Goal: Information Seeking & Learning: Learn about a topic

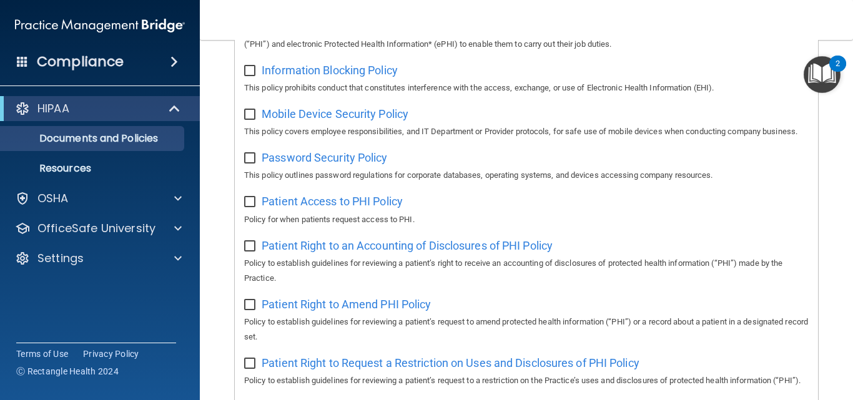
scroll to position [132, 0]
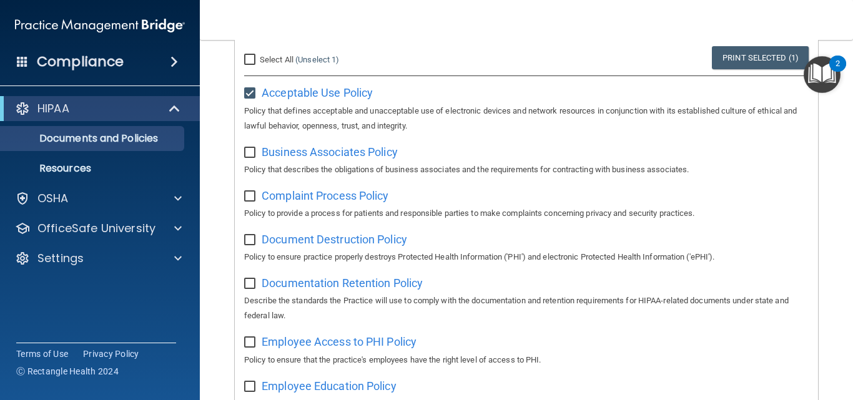
click at [91, 164] on p "Resources" at bounding box center [93, 168] width 171 height 12
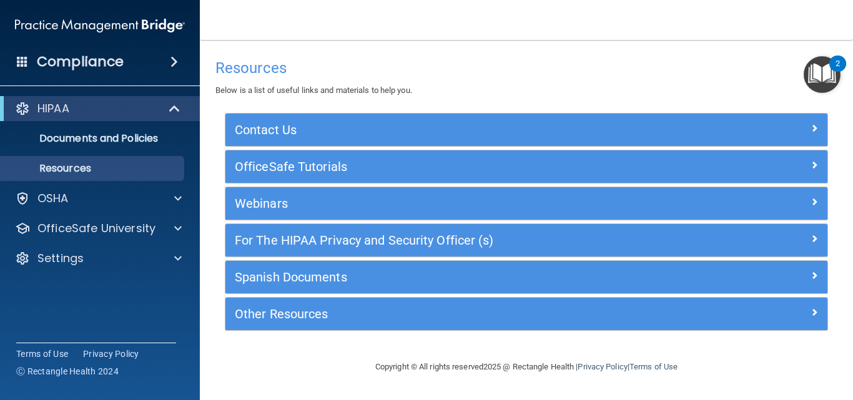
click at [77, 59] on h4 "Compliance" at bounding box center [80, 61] width 87 height 17
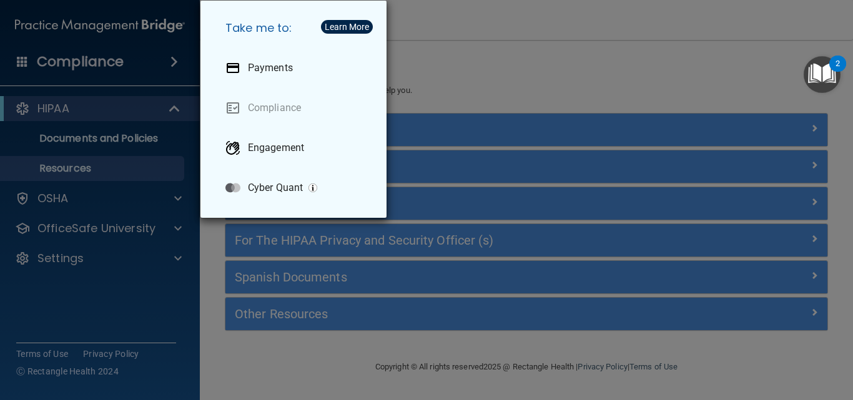
click at [650, 84] on div "Take me to: Payments Compliance Engagement Cyber Quant" at bounding box center [426, 200] width 853 height 400
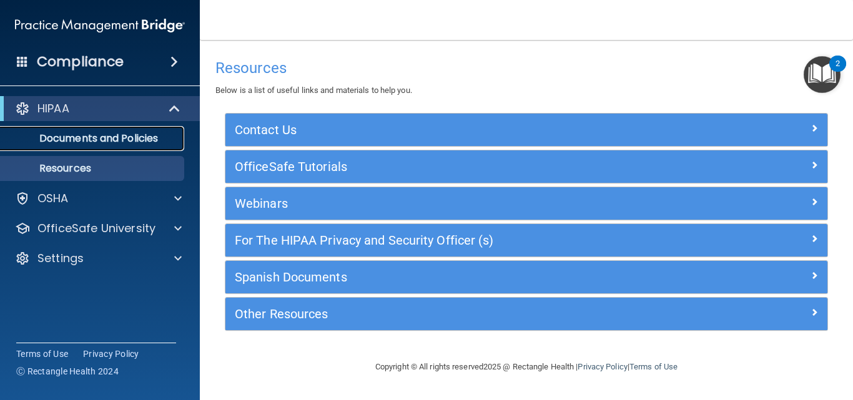
click at [145, 137] on p "Documents and Policies" at bounding box center [93, 138] width 171 height 12
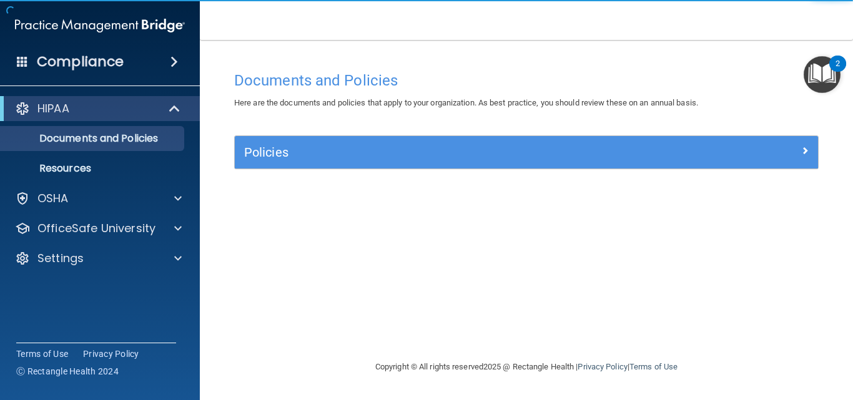
click at [828, 77] on img "Open Resource Center, 2 new notifications" at bounding box center [822, 74] width 37 height 37
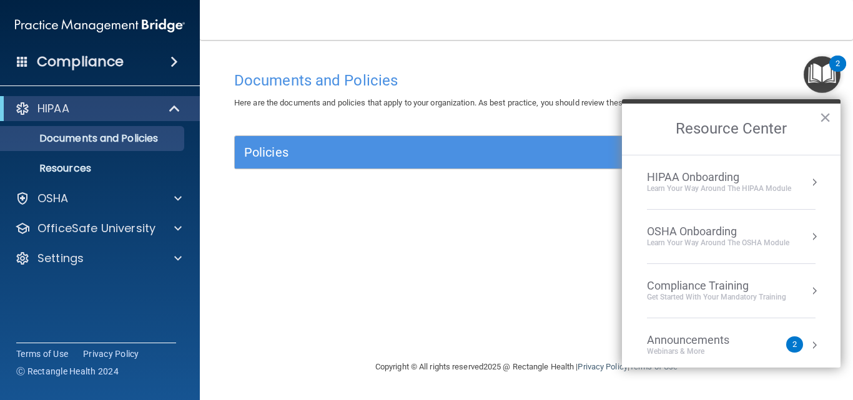
click at [719, 169] on li "HIPAA Onboarding Learn Your Way around the HIPAA module" at bounding box center [731, 183] width 169 height 54
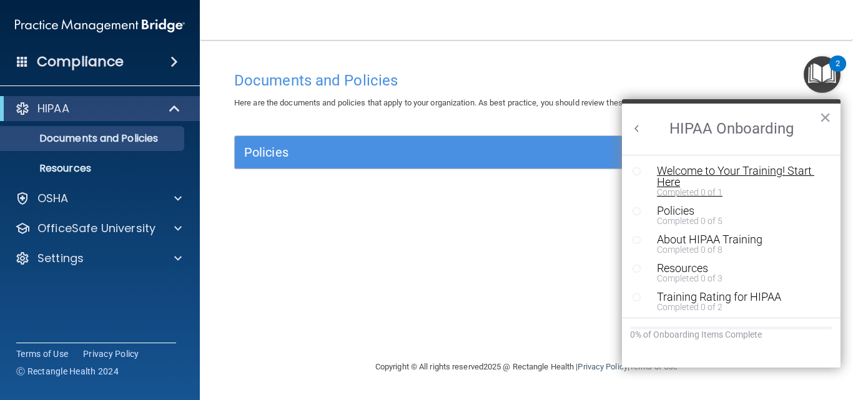
click at [718, 172] on div "Welcome to Your Training! Start Here" at bounding box center [736, 177] width 158 height 22
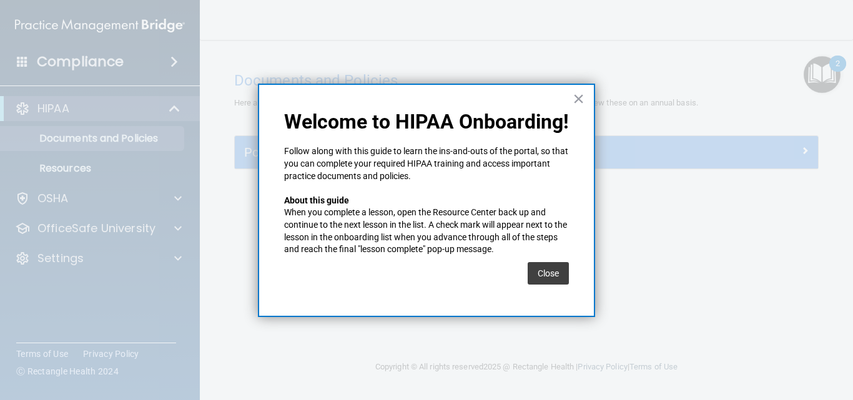
click at [556, 272] on button "Close" at bounding box center [548, 273] width 41 height 22
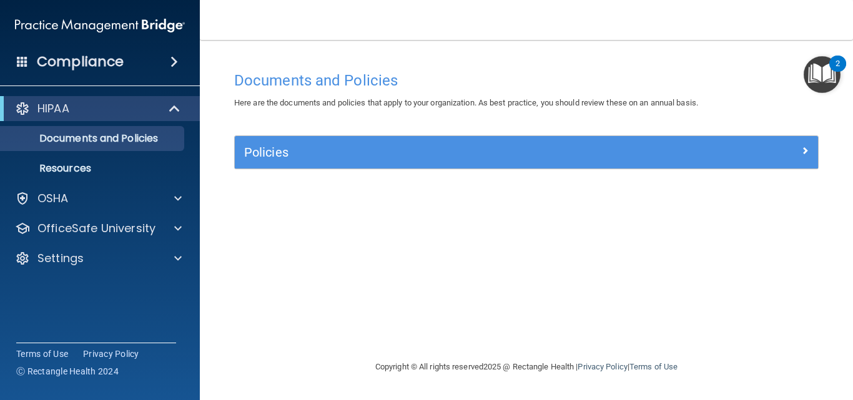
click at [605, 164] on div "Policies" at bounding box center [526, 152] width 583 height 32
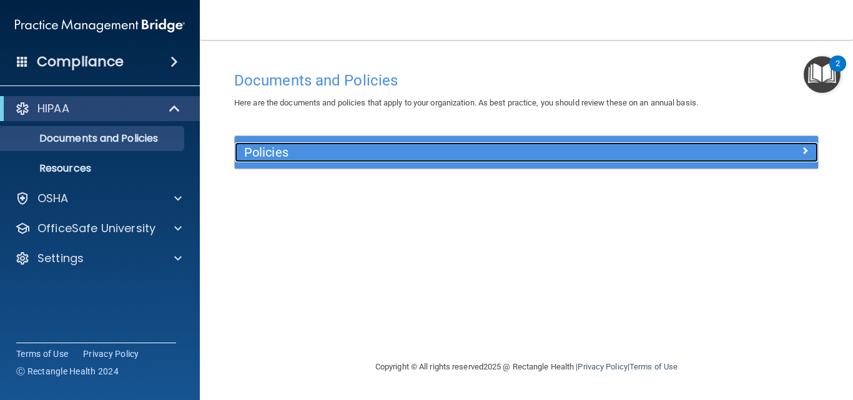
click at [810, 153] on div at bounding box center [746, 149] width 146 height 15
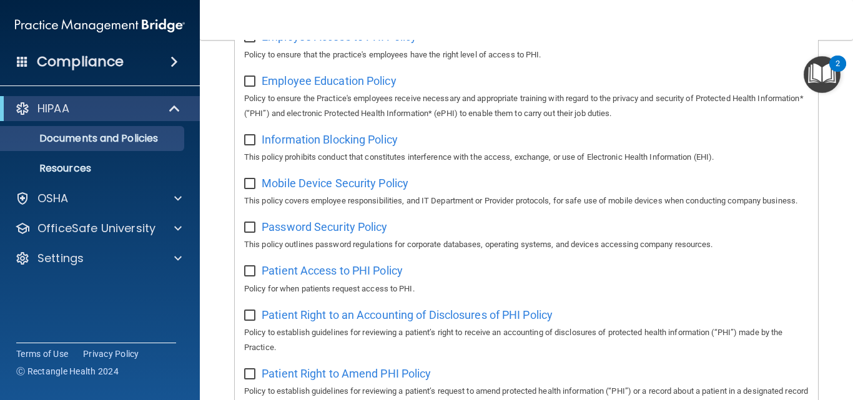
scroll to position [500, 0]
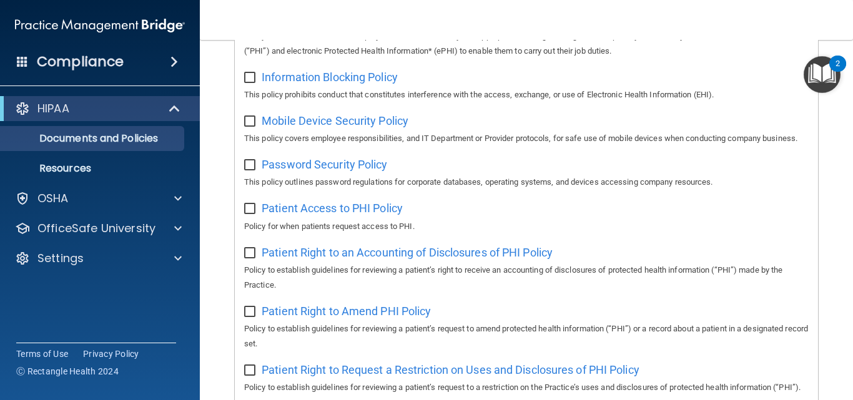
click at [828, 72] on img "Open Resource Center, 2 new notifications" at bounding box center [822, 74] width 37 height 37
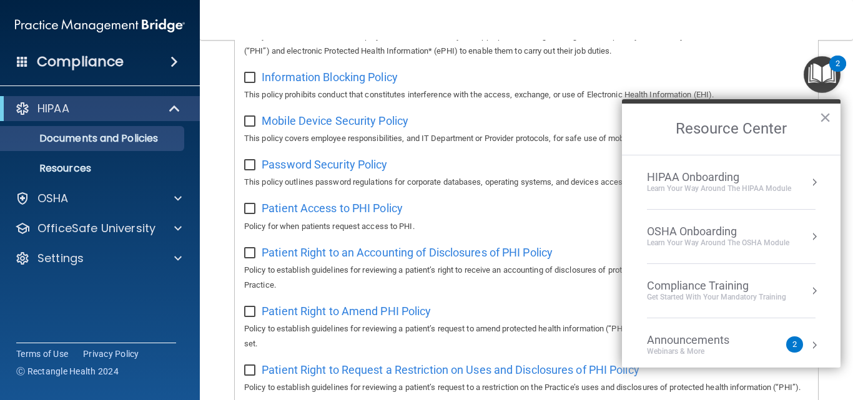
click at [771, 184] on div "Learn Your Way around the HIPAA module" at bounding box center [719, 189] width 144 height 11
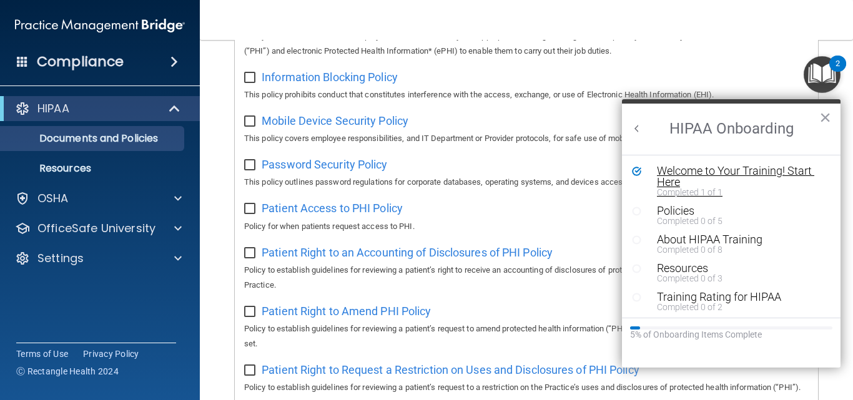
scroll to position [0, 0]
click at [695, 218] on div "Completed 0 of 5" at bounding box center [736, 221] width 158 height 9
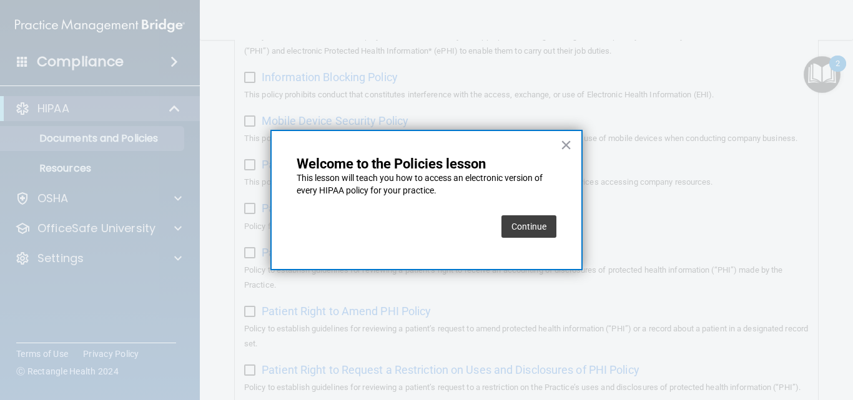
click at [529, 223] on button "Continue" at bounding box center [529, 227] width 55 height 22
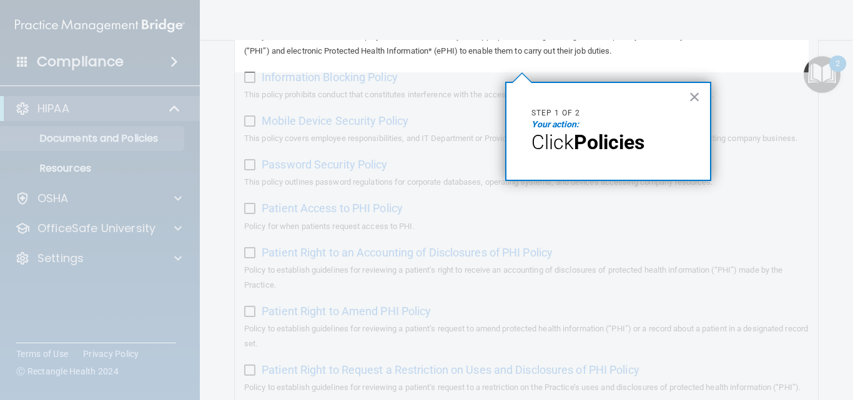
scroll to position [96, 0]
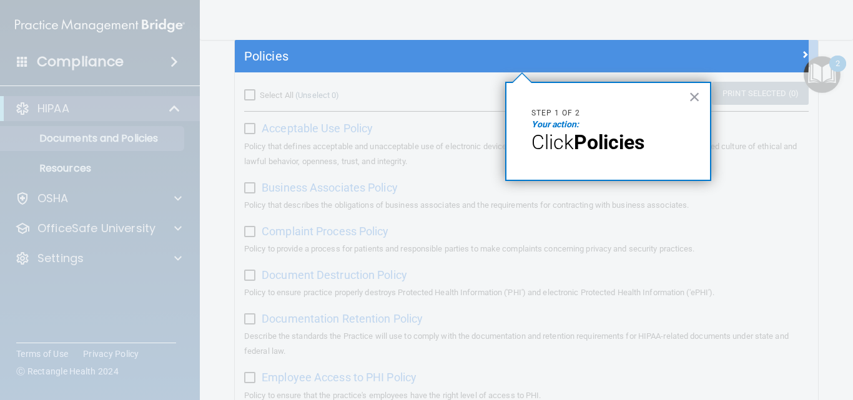
click at [583, 149] on strong "Policies" at bounding box center [609, 143] width 71 height 24
click at [578, 122] on em "Your action:" at bounding box center [555, 124] width 47 height 10
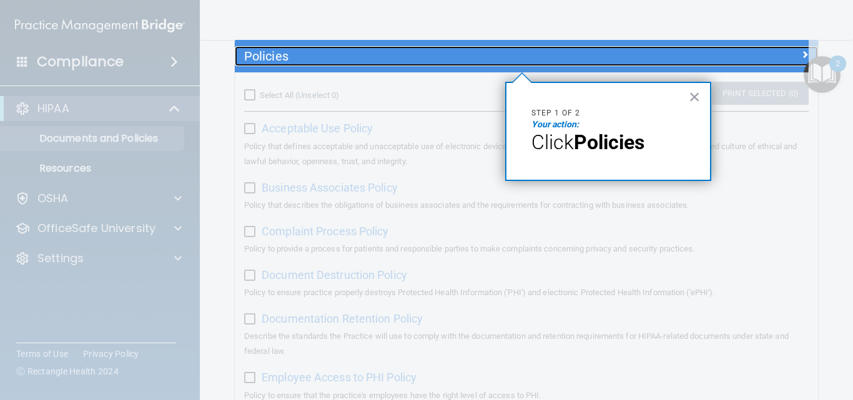
click at [607, 61] on h5 "Policies" at bounding box center [453, 56] width 419 height 14
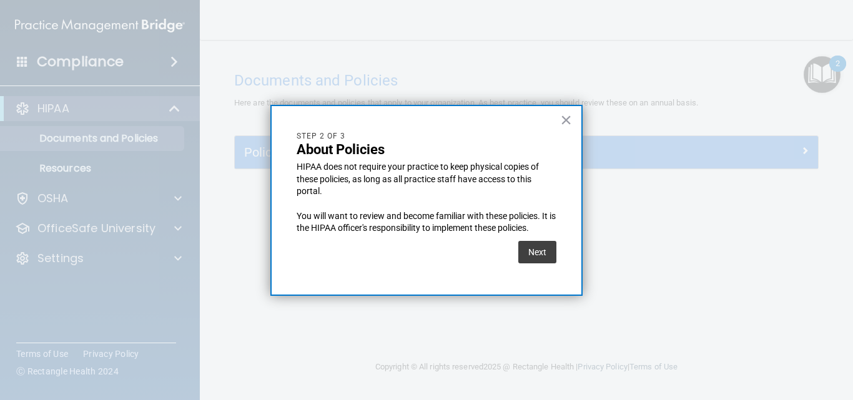
scroll to position [0, 0]
click at [535, 260] on button "Next" at bounding box center [537, 252] width 38 height 22
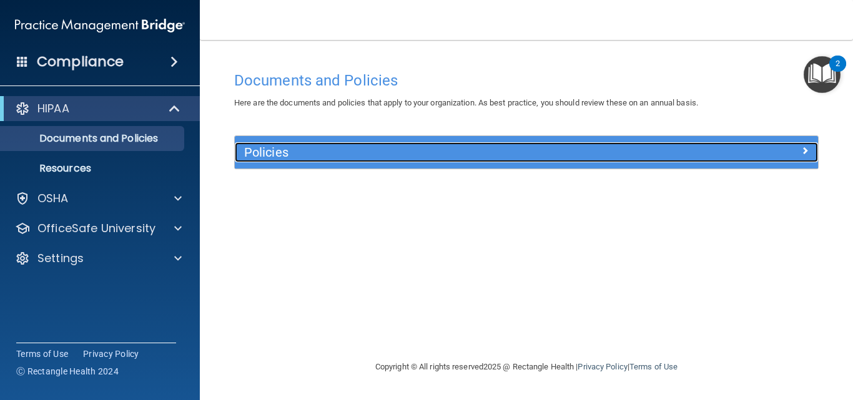
click at [711, 149] on div at bounding box center [746, 149] width 146 height 15
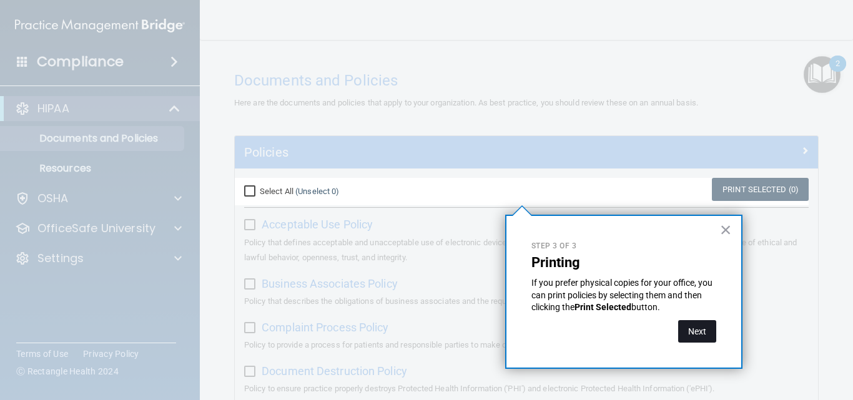
click at [685, 334] on button "Next" at bounding box center [697, 331] width 38 height 22
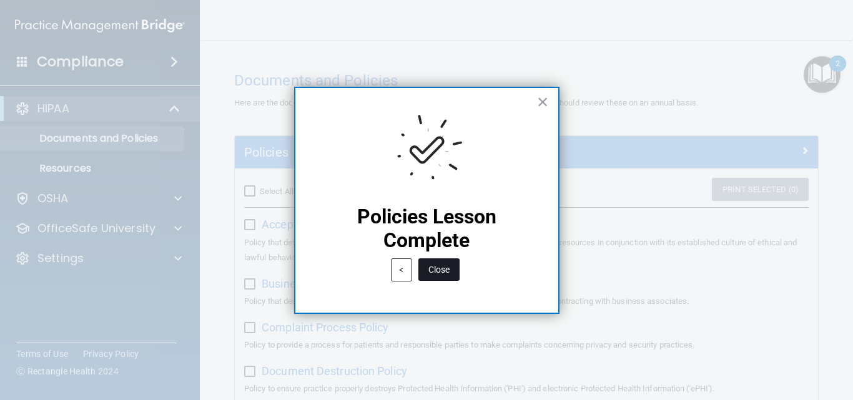
click at [439, 265] on button "Close" at bounding box center [439, 270] width 41 height 22
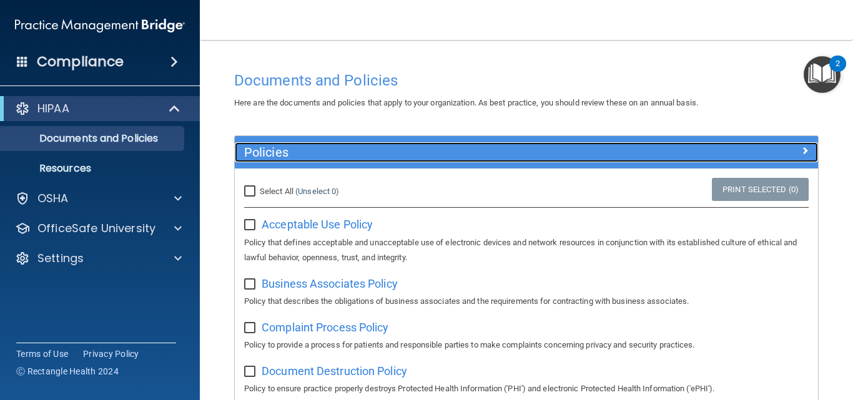
click at [730, 149] on div at bounding box center [746, 149] width 146 height 15
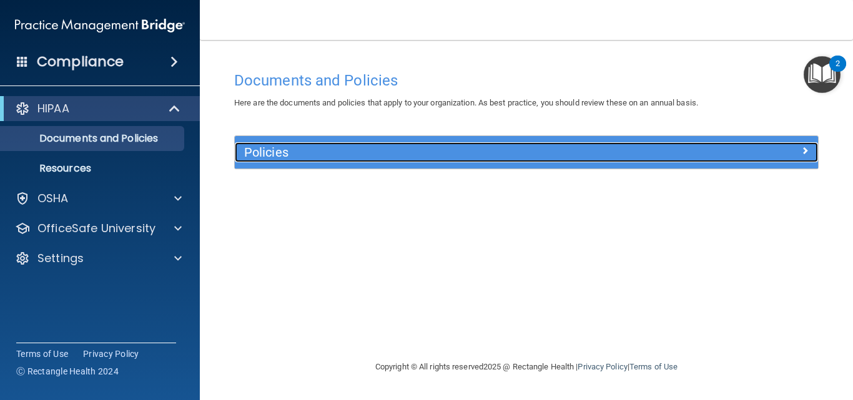
click at [730, 149] on div at bounding box center [746, 149] width 146 height 15
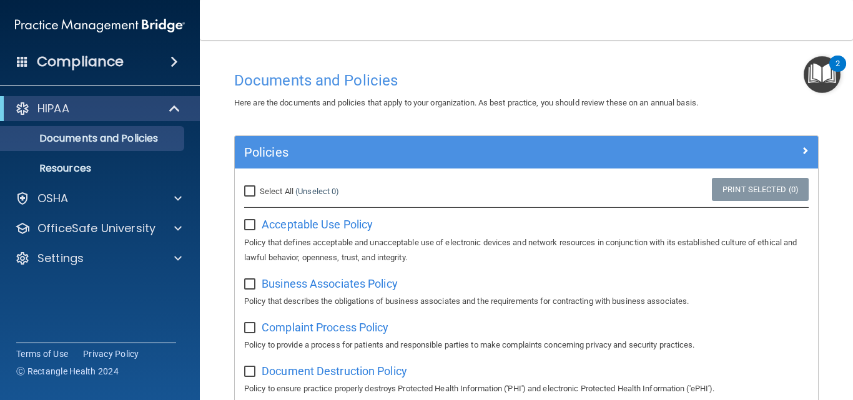
click at [250, 187] on input "Select All (Unselect 0) Unselect All" at bounding box center [251, 192] width 14 height 10
checkbox input "true"
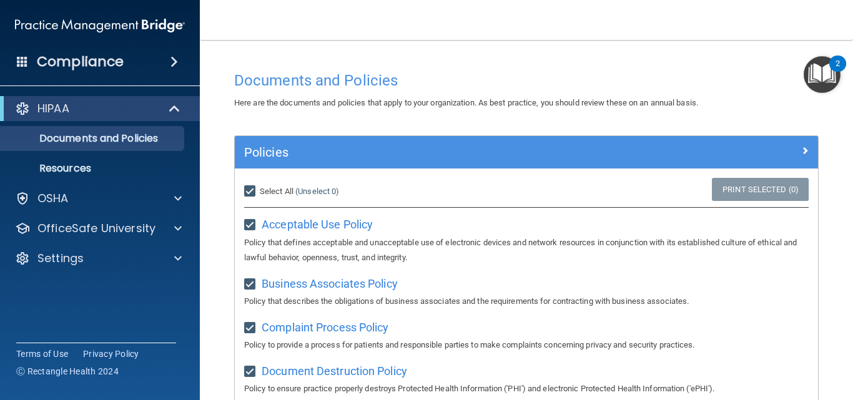
checkbox input "true"
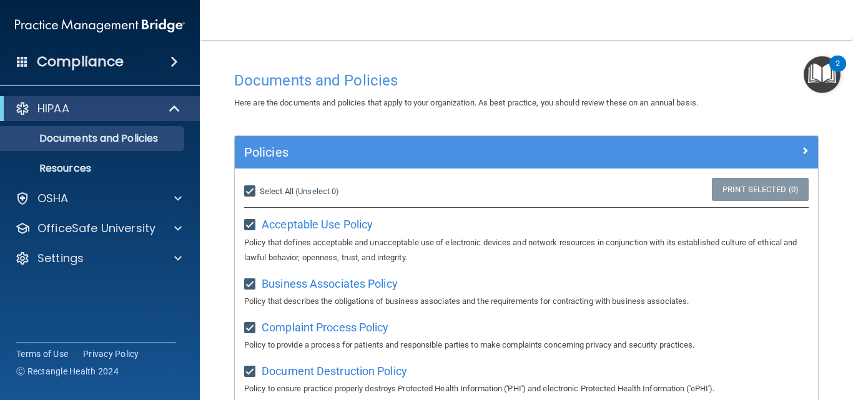
checkbox input "true"
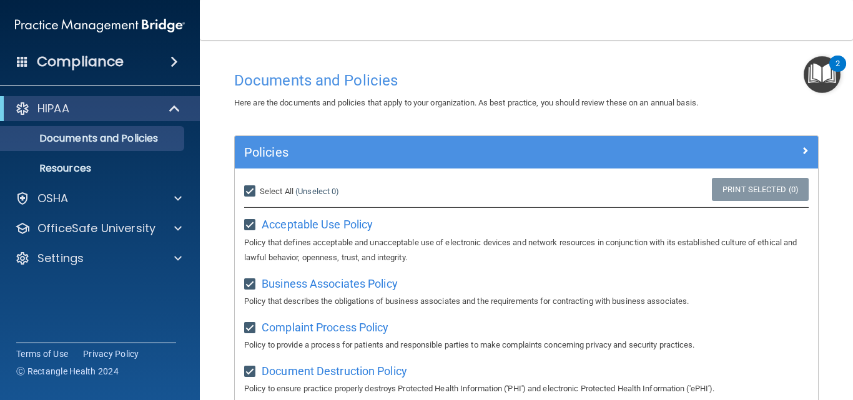
checkbox input "true"
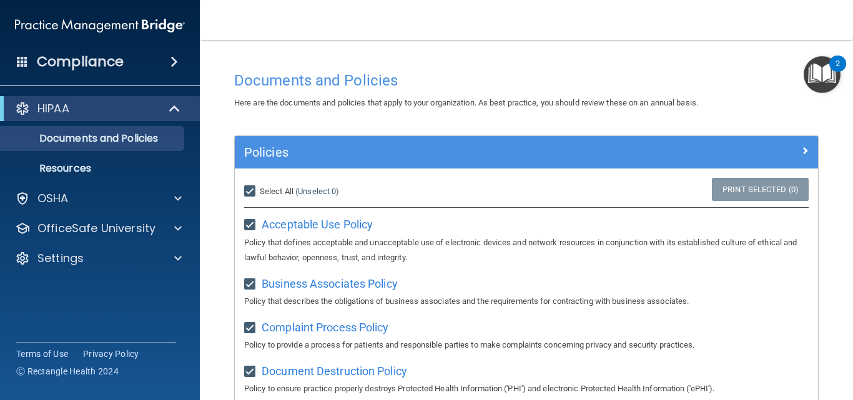
checkbox input "true"
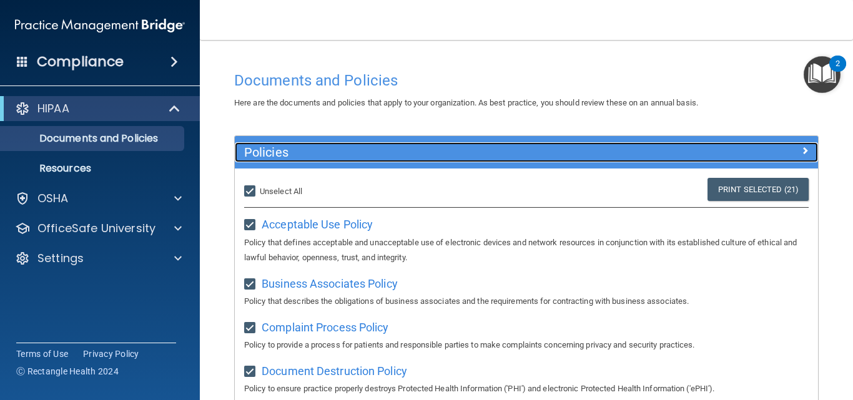
click at [801, 152] on span at bounding box center [804, 150] width 7 height 15
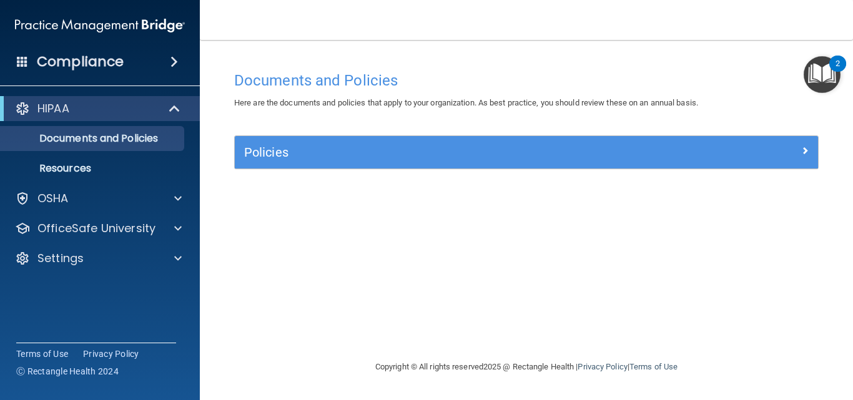
click at [833, 74] on img "Open Resource Center, 2 new notifications" at bounding box center [822, 74] width 37 height 37
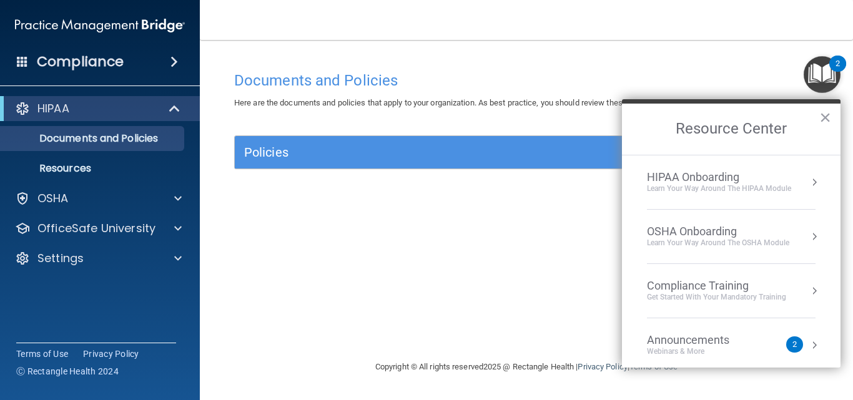
click at [718, 169] on li "HIPAA Onboarding Learn Your Way around the HIPAA module" at bounding box center [731, 183] width 169 height 54
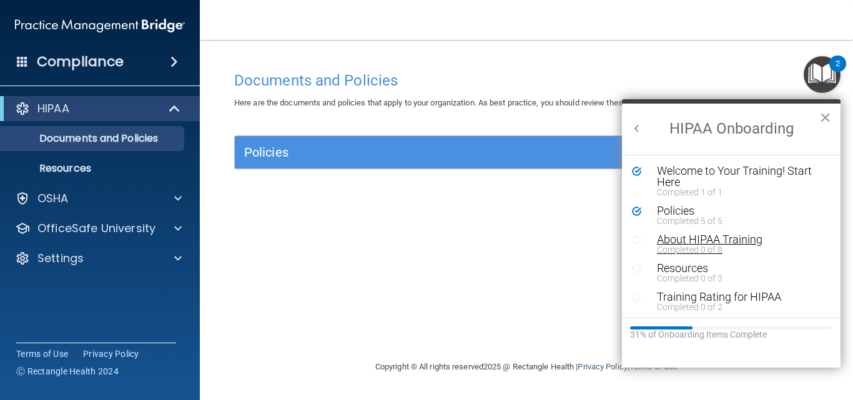
click at [687, 247] on div "Completed 0 of 8" at bounding box center [736, 249] width 158 height 9
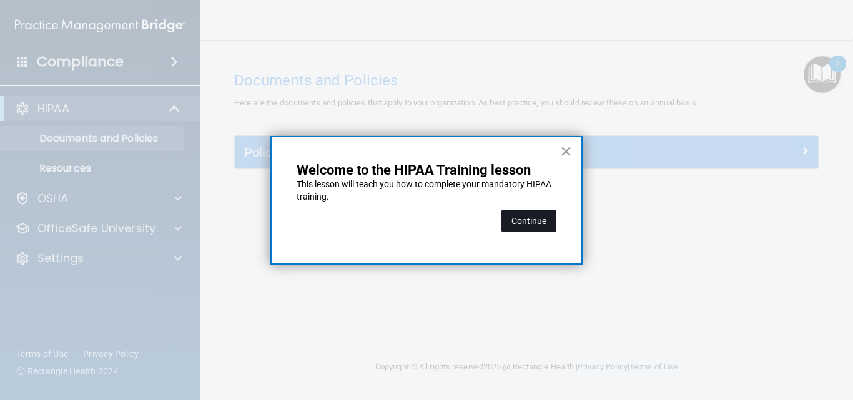
click at [542, 225] on button "Continue" at bounding box center [529, 221] width 55 height 22
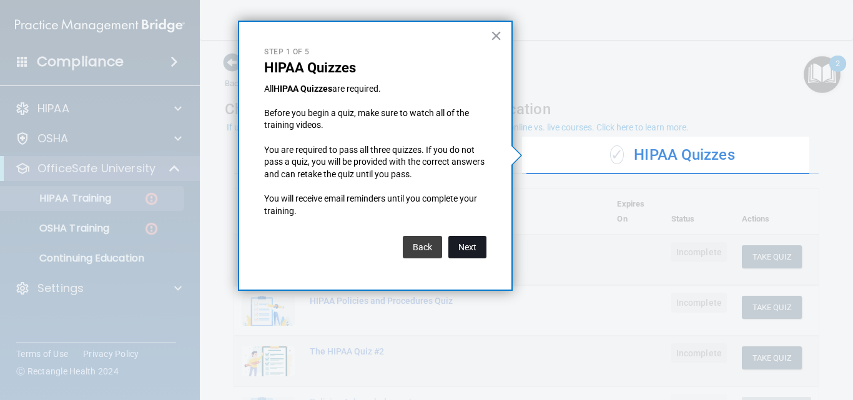
click at [457, 248] on button "Next" at bounding box center [468, 247] width 38 height 22
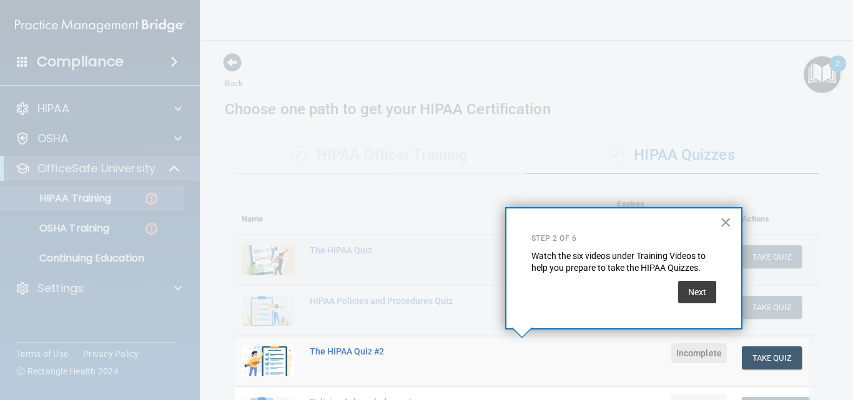
scroll to position [184, 0]
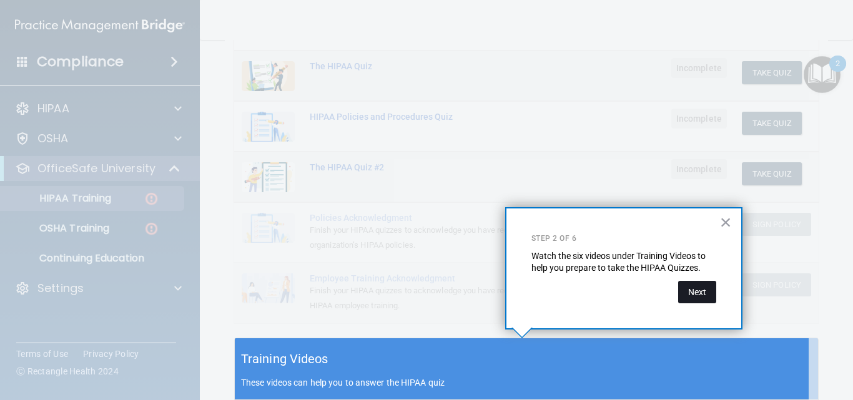
click at [697, 290] on button "Next" at bounding box center [697, 292] width 38 height 22
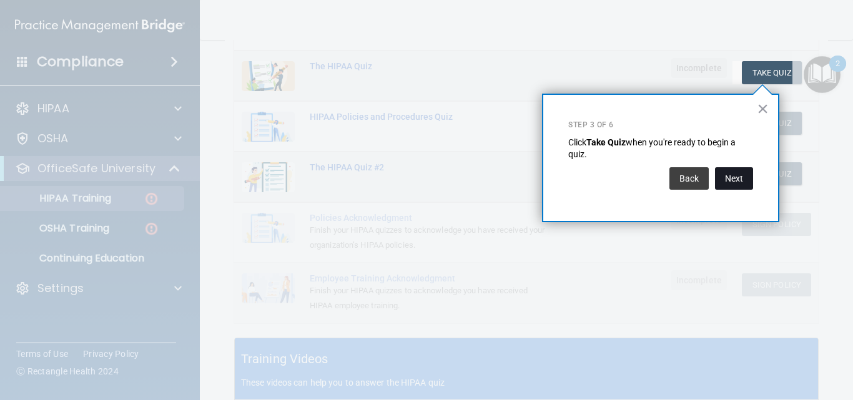
click at [737, 177] on button "Next" at bounding box center [734, 178] width 38 height 22
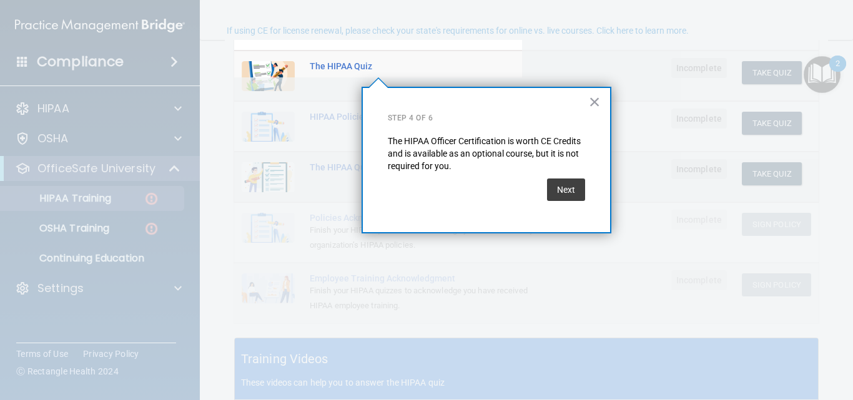
scroll to position [97, 0]
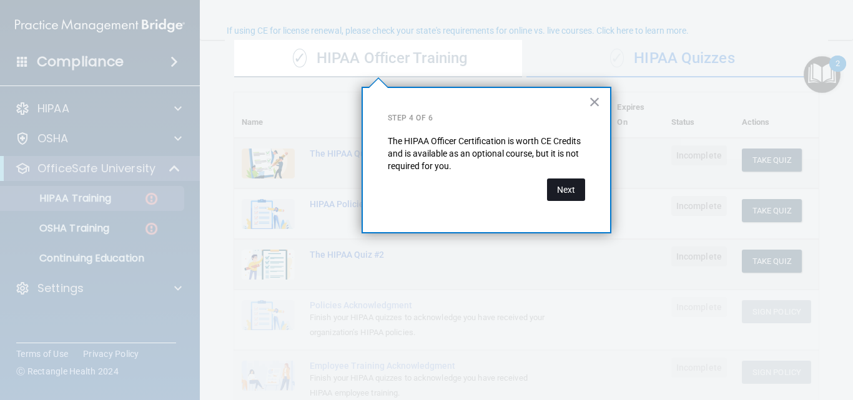
click at [565, 191] on button "Next" at bounding box center [566, 190] width 38 height 22
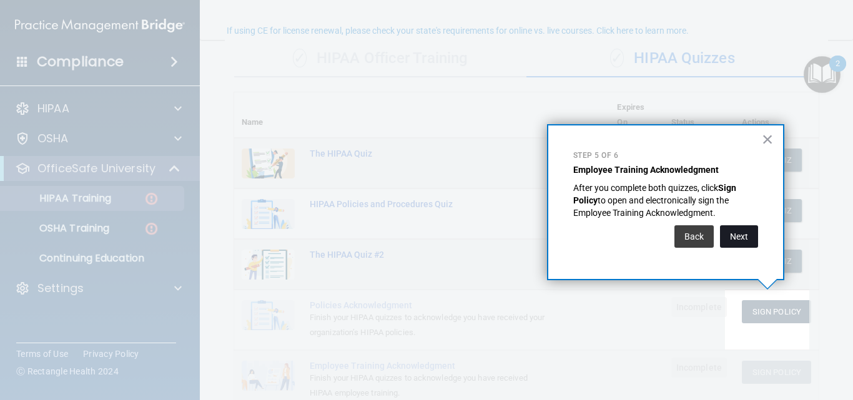
click at [728, 229] on button "Next" at bounding box center [739, 237] width 38 height 22
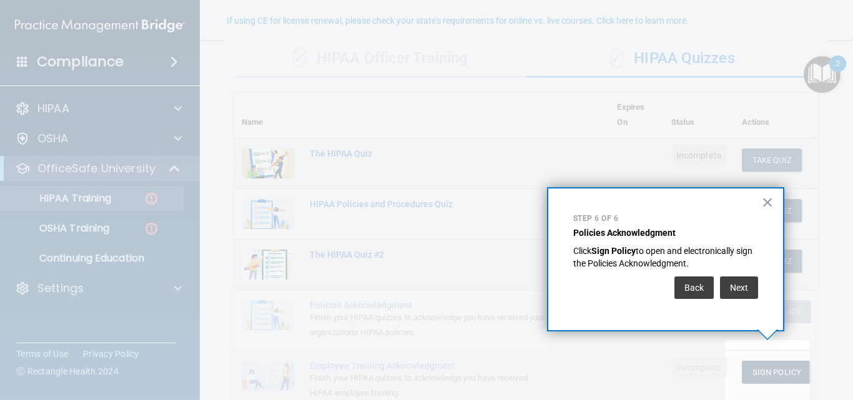
scroll to position [107, 0]
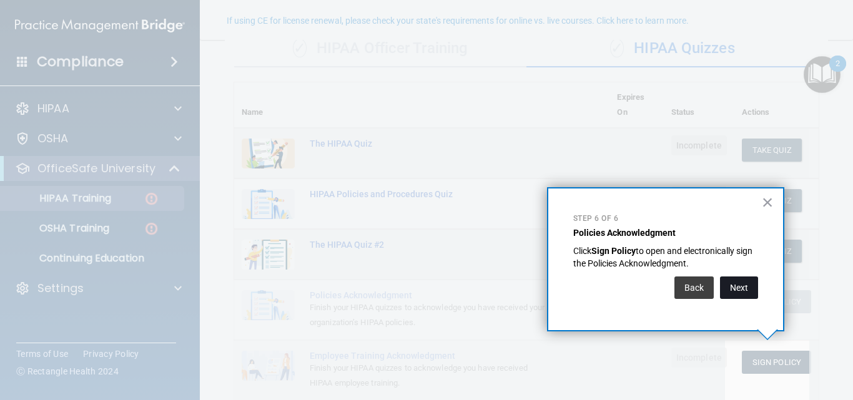
click at [734, 295] on button "Next" at bounding box center [739, 288] width 38 height 22
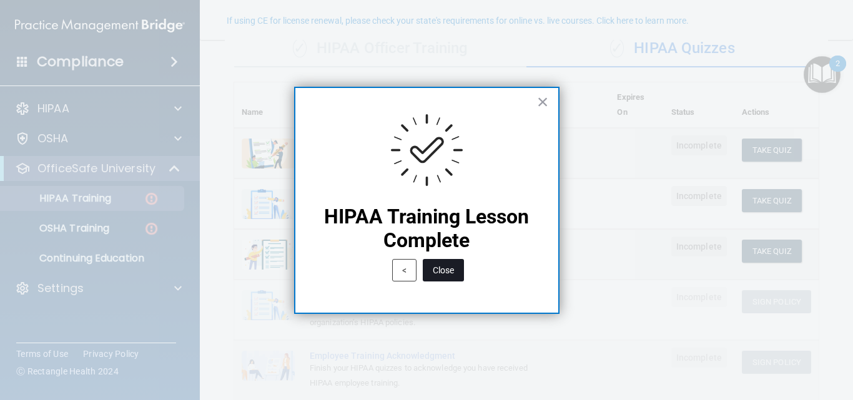
click at [461, 270] on button "Close" at bounding box center [443, 270] width 41 height 22
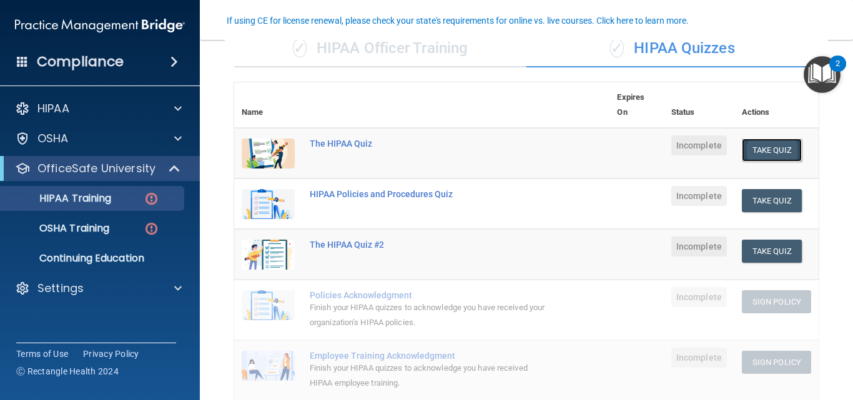
click at [771, 144] on button "Take Quiz" at bounding box center [772, 150] width 60 height 23
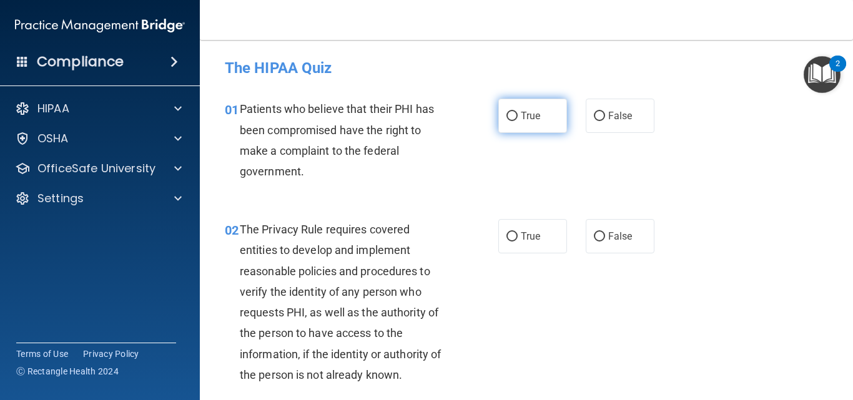
click at [538, 122] on label "True" at bounding box center [532, 116] width 69 height 34
click at [518, 121] on input "True" at bounding box center [512, 116] width 11 height 9
radio input "true"
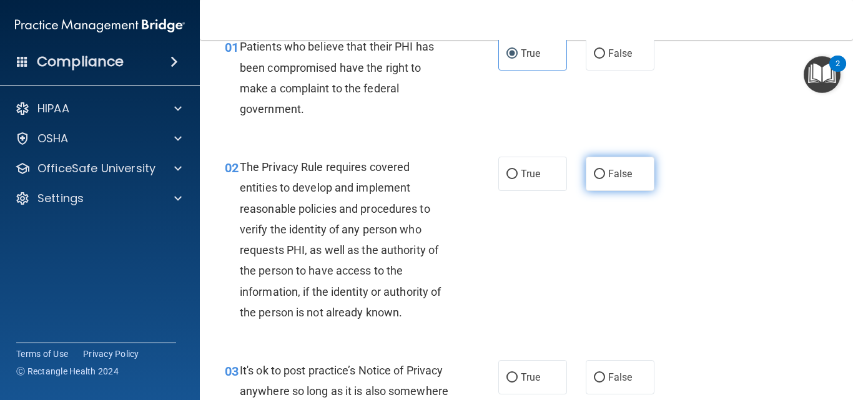
scroll to position [125, 0]
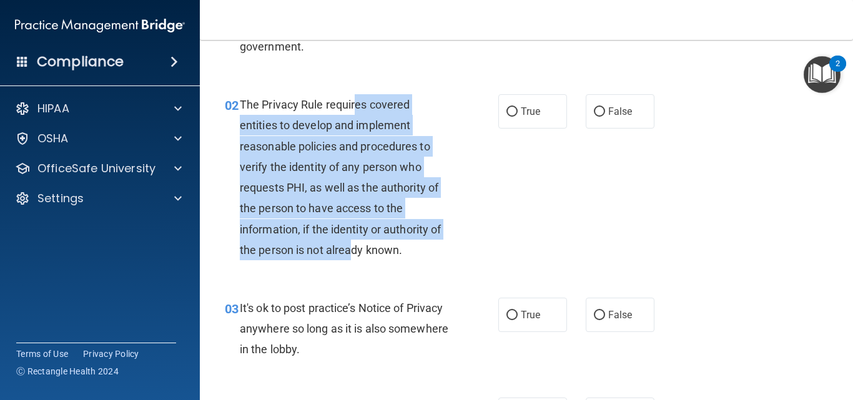
drag, startPoint x: 358, startPoint y: 97, endPoint x: 349, endPoint y: 252, distance: 154.6
click at [350, 252] on div "The Privacy Rule requires covered entities to develop and implement reasonable …" at bounding box center [349, 177] width 219 height 166
click at [349, 252] on span "The Privacy Rule requires covered entities to develop and implement reasonable …" at bounding box center [340, 177] width 201 height 159
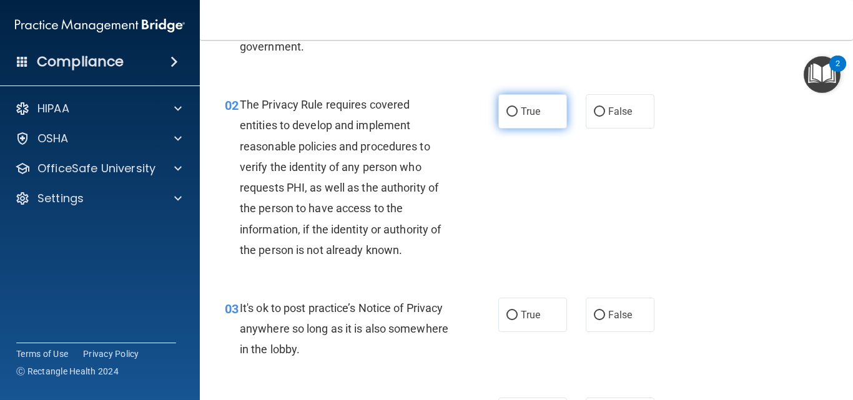
click at [542, 107] on label "True" at bounding box center [532, 111] width 69 height 34
click at [518, 107] on input "True" at bounding box center [512, 111] width 11 height 9
radio input "true"
click at [582, 213] on div "02 The Privacy Rule requires covered entities to develop and implement reasonab…" at bounding box center [527, 181] width 622 height 204
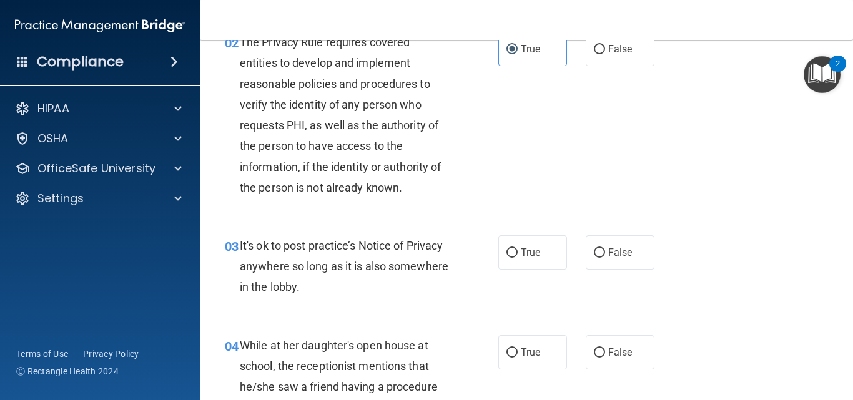
scroll to position [250, 0]
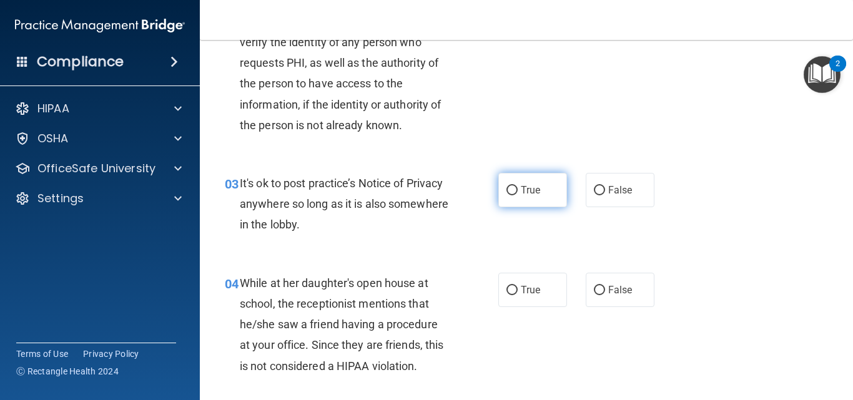
drag, startPoint x: 594, startPoint y: 212, endPoint x: 540, endPoint y: 186, distance: 59.8
click at [540, 186] on label "True" at bounding box center [532, 190] width 69 height 34
click at [518, 186] on input "True" at bounding box center [512, 190] width 11 height 9
radio input "true"
click at [700, 217] on div "03 It's ok to post practice’s Notice of Privacy anywhere so long as it is also …" at bounding box center [527, 207] width 622 height 100
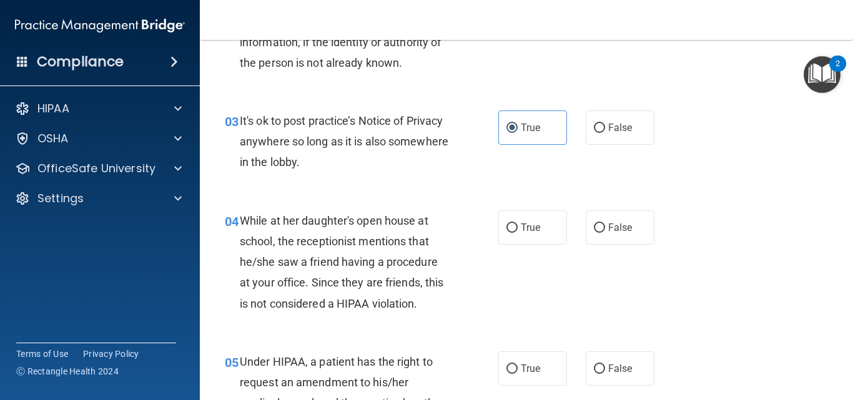
scroll to position [375, 0]
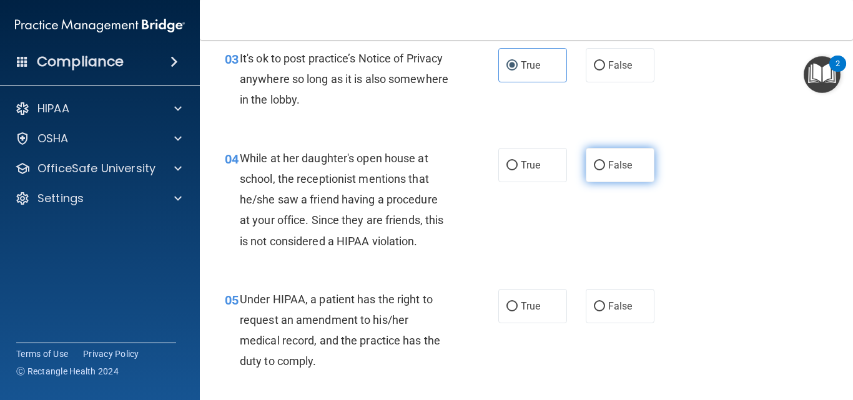
click at [608, 159] on span "False" at bounding box center [620, 165] width 24 height 12
click at [605, 161] on input "False" at bounding box center [599, 165] width 11 height 9
radio input "true"
click at [680, 217] on div "04 While at her daughter's open house at school, the receptionist mentions that…" at bounding box center [527, 202] width 622 height 141
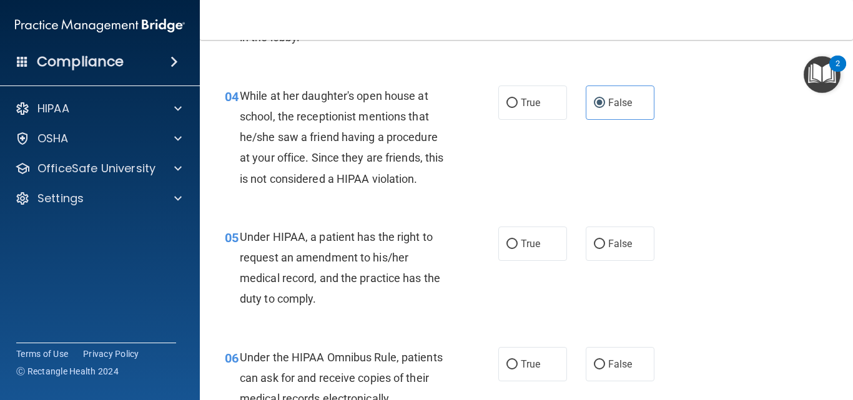
scroll to position [500, 0]
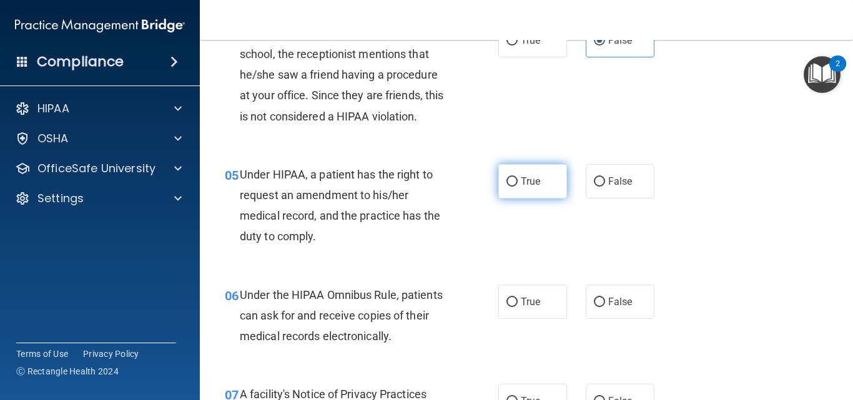
click at [498, 181] on label "True" at bounding box center [532, 181] width 69 height 34
click at [507, 181] on input "True" at bounding box center [512, 181] width 11 height 9
radio input "true"
click at [751, 227] on div "05 Under HIPAA, a patient has the right to request an amendment to his/her medi…" at bounding box center [527, 209] width 622 height 121
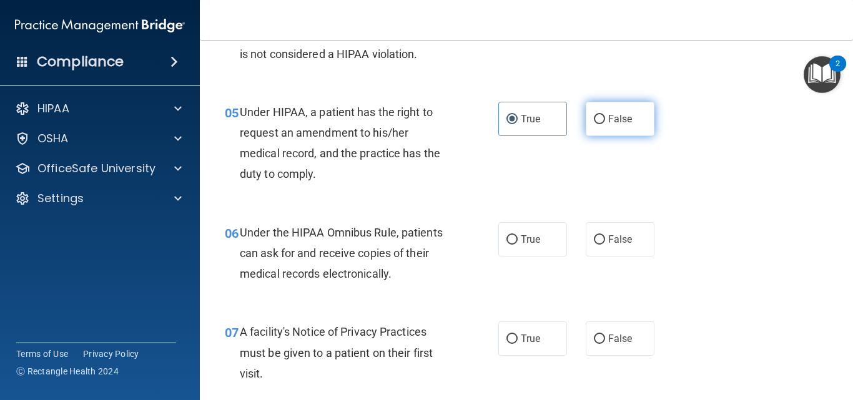
click at [637, 114] on label "False" at bounding box center [620, 119] width 69 height 34
click at [605, 115] on input "False" at bounding box center [599, 119] width 11 height 9
radio input "true"
radio input "false"
click at [693, 167] on div "05 Under HIPAA, a patient has the right to request an amendment to his/her medi…" at bounding box center [527, 146] width 622 height 121
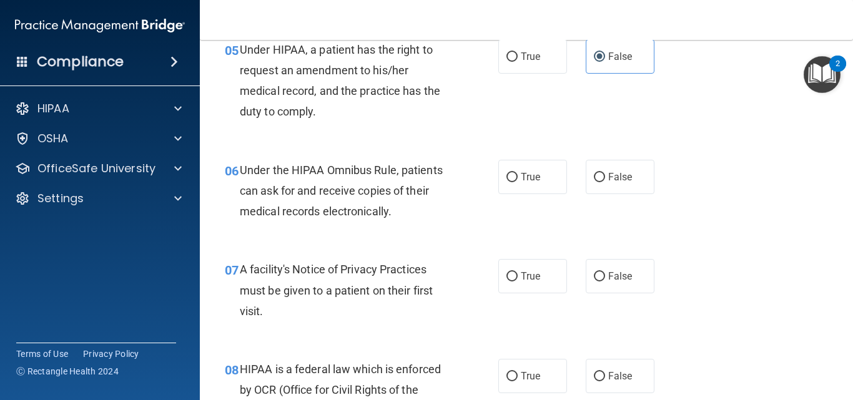
scroll to position [687, 0]
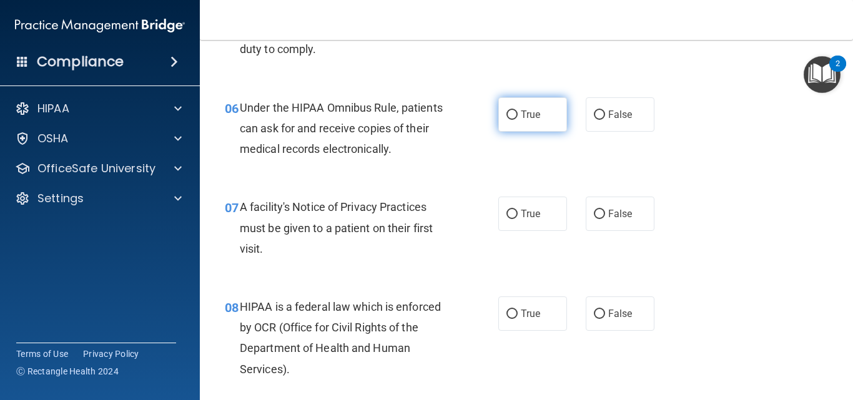
click at [505, 108] on label "True" at bounding box center [532, 114] width 69 height 34
click at [507, 111] on input "True" at bounding box center [512, 115] width 11 height 9
radio input "true"
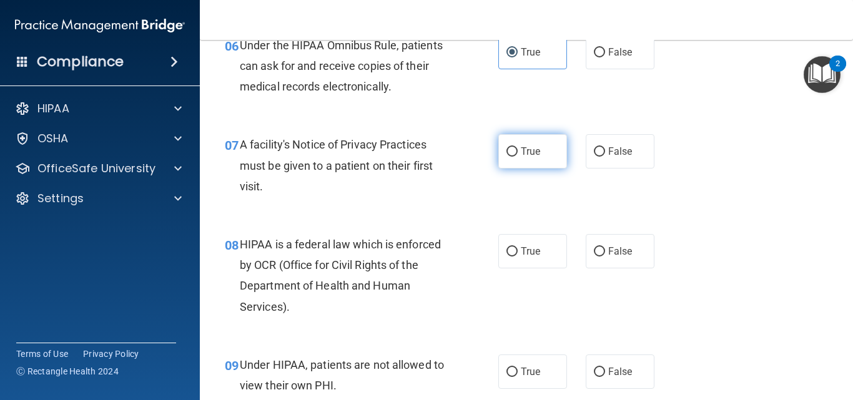
click at [526, 143] on label "True" at bounding box center [532, 151] width 69 height 34
click at [518, 147] on input "True" at bounding box center [512, 151] width 11 height 9
radio input "true"
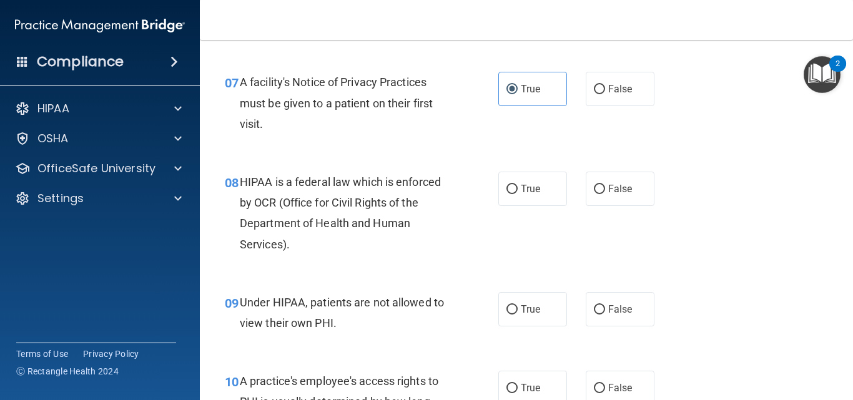
scroll to position [875, 0]
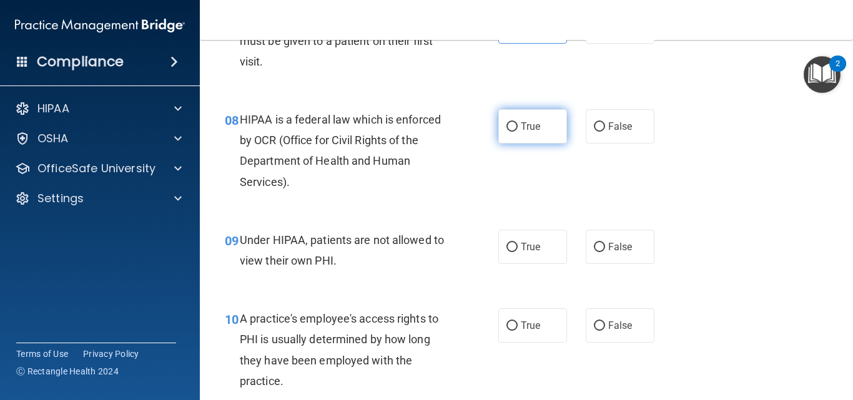
click at [531, 133] on label "True" at bounding box center [532, 126] width 69 height 34
click at [518, 132] on input "True" at bounding box center [512, 126] width 11 height 9
radio input "true"
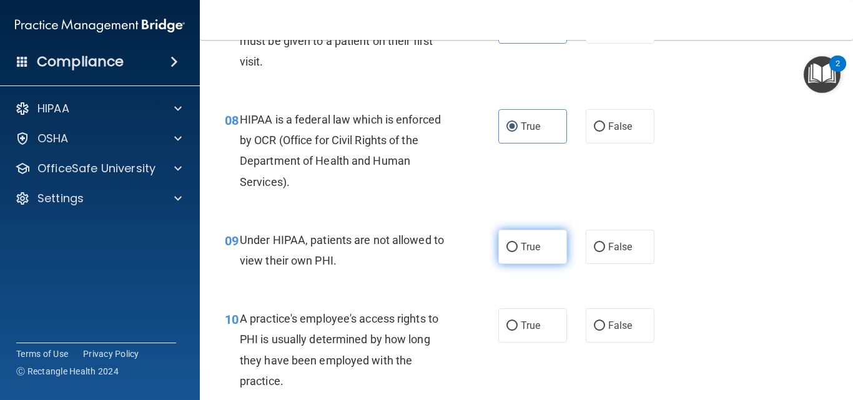
scroll to position [937, 0]
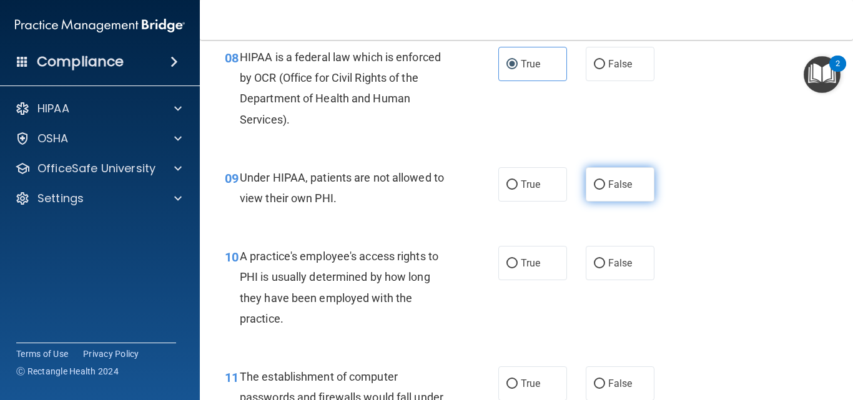
click at [593, 194] on label "False" at bounding box center [620, 184] width 69 height 34
click at [594, 190] on input "False" at bounding box center [599, 185] width 11 height 9
radio input "true"
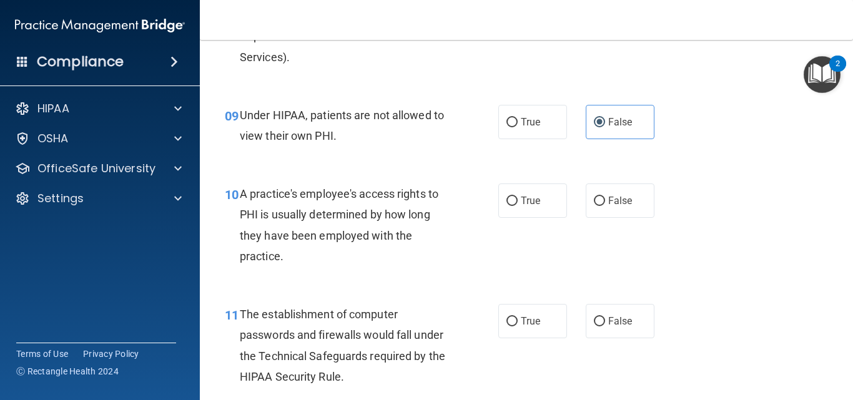
scroll to position [1062, 0]
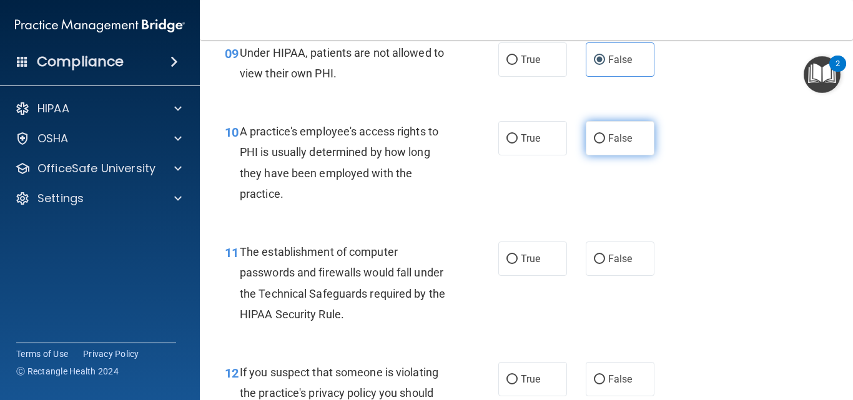
click at [640, 142] on label "False" at bounding box center [620, 138] width 69 height 34
click at [605, 142] on input "False" at bounding box center [599, 138] width 11 height 9
radio input "true"
click at [680, 187] on div "10 A practice's employee's access rights to PHI is usually determined by how lo…" at bounding box center [527, 166] width 622 height 121
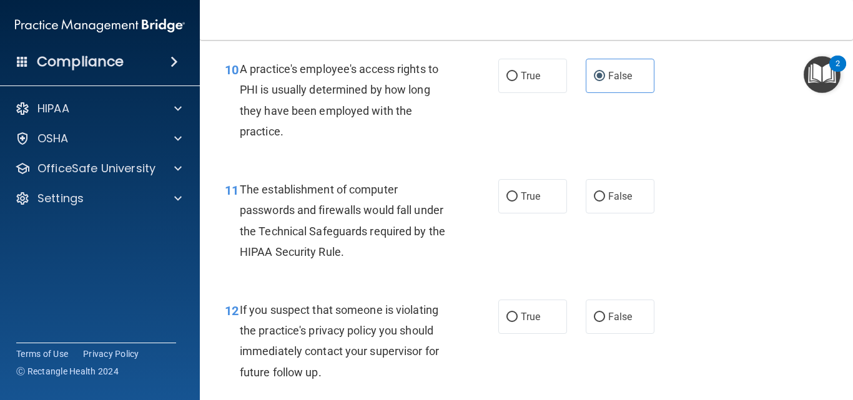
scroll to position [1187, 0]
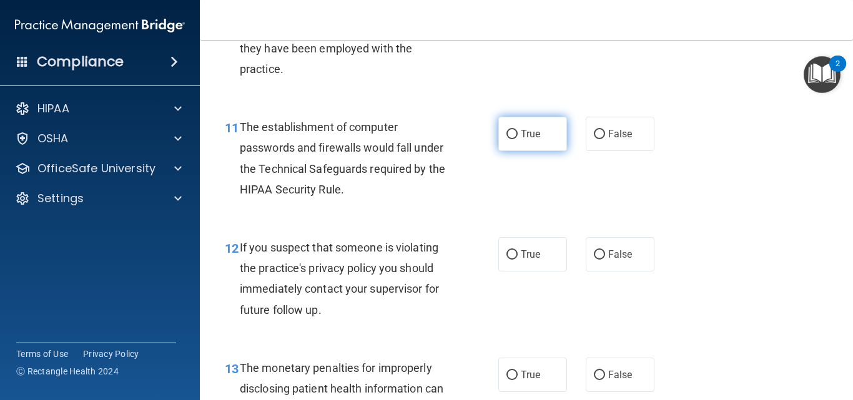
click at [527, 137] on span "True" at bounding box center [530, 134] width 19 height 12
click at [518, 137] on input "True" at bounding box center [512, 134] width 11 height 9
radio input "true"
click at [660, 201] on div "11 The establishment of computer passwords and firewalls would fall under the T…" at bounding box center [527, 161] width 622 height 121
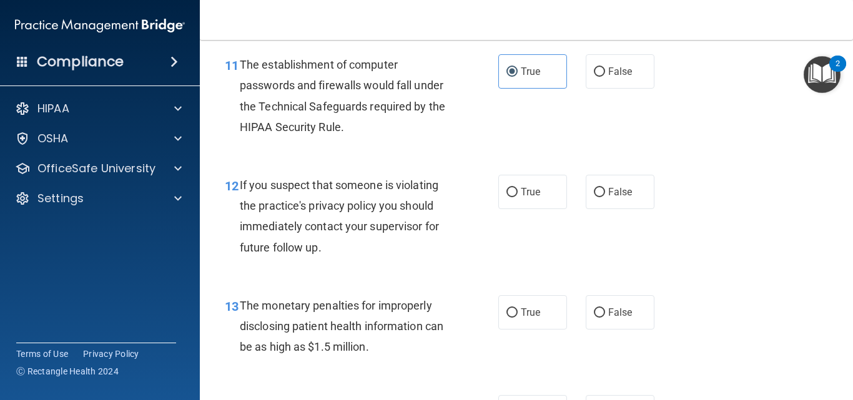
scroll to position [1312, 0]
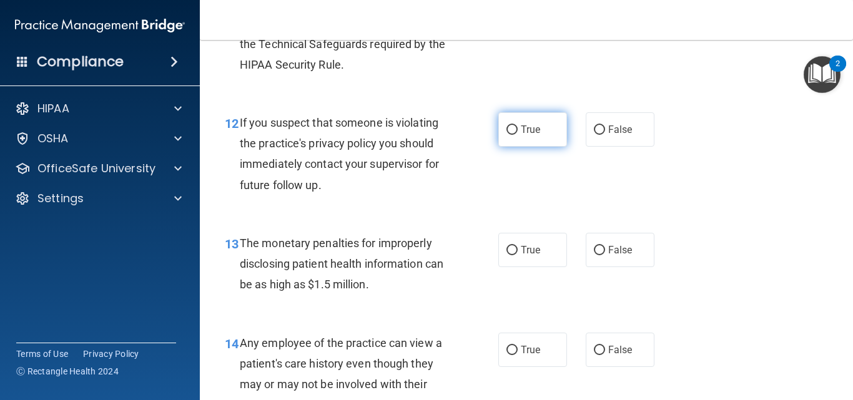
click at [542, 132] on label "True" at bounding box center [532, 129] width 69 height 34
click at [518, 132] on input "True" at bounding box center [512, 130] width 11 height 9
radio input "true"
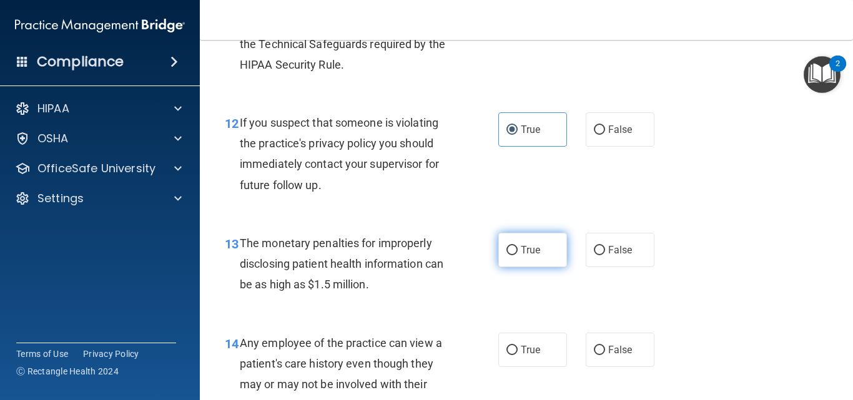
click at [518, 244] on label "True" at bounding box center [532, 250] width 69 height 34
click at [518, 246] on input "True" at bounding box center [512, 250] width 11 height 9
radio input "true"
click at [677, 199] on div "12 If you suspect that someone is violating the practice's privacy policy you s…" at bounding box center [527, 157] width 622 height 121
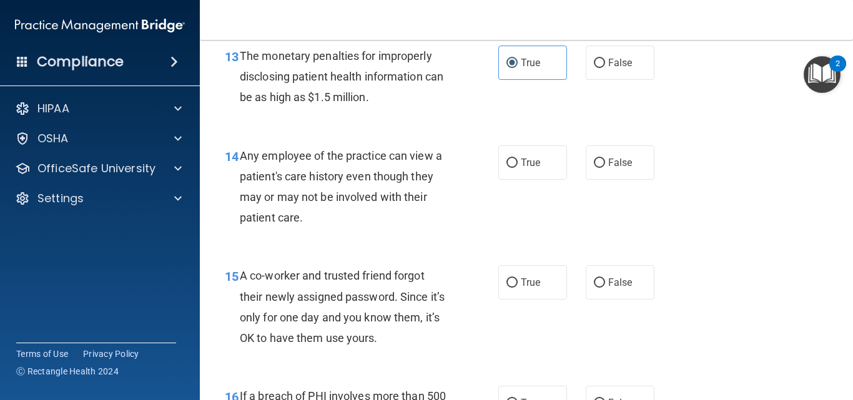
scroll to position [1562, 0]
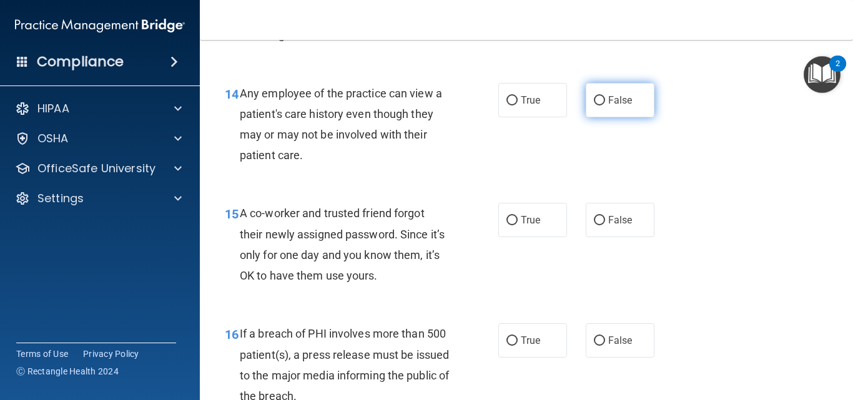
click at [612, 104] on span "False" at bounding box center [620, 100] width 24 height 12
click at [605, 104] on input "False" at bounding box center [599, 100] width 11 height 9
radio input "true"
click at [693, 187] on div "14 Any employee of the practice can view a patient's care history even though t…" at bounding box center [527, 127] width 622 height 121
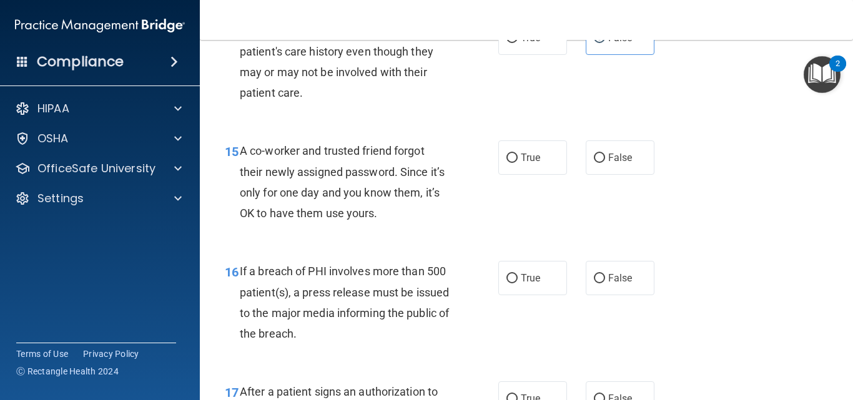
scroll to position [1687, 0]
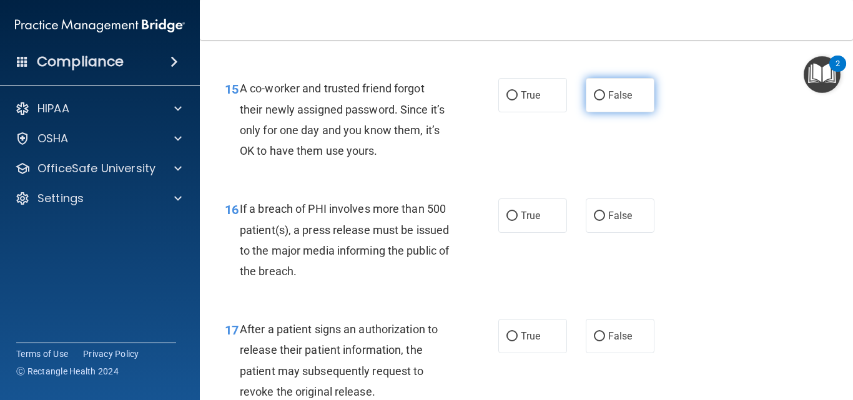
click at [620, 104] on label "False" at bounding box center [620, 95] width 69 height 34
click at [605, 101] on input "False" at bounding box center [599, 95] width 11 height 9
radio input "true"
click at [705, 176] on div "15 A co-worker and trusted friend forgot their newly assigned password. Since i…" at bounding box center [527, 122] width 622 height 121
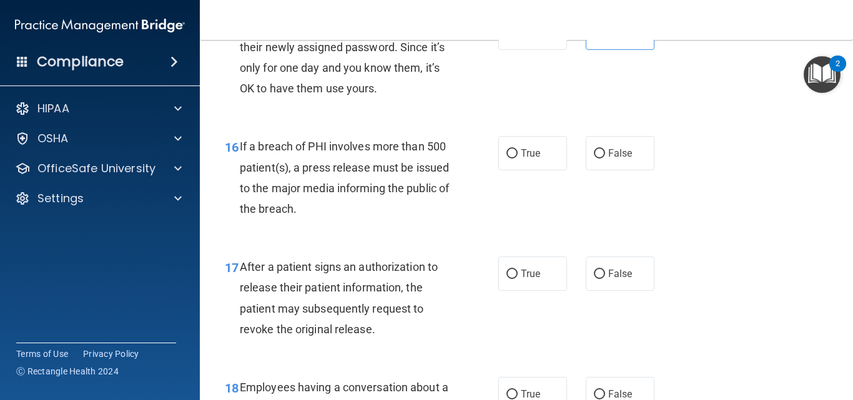
scroll to position [1812, 0]
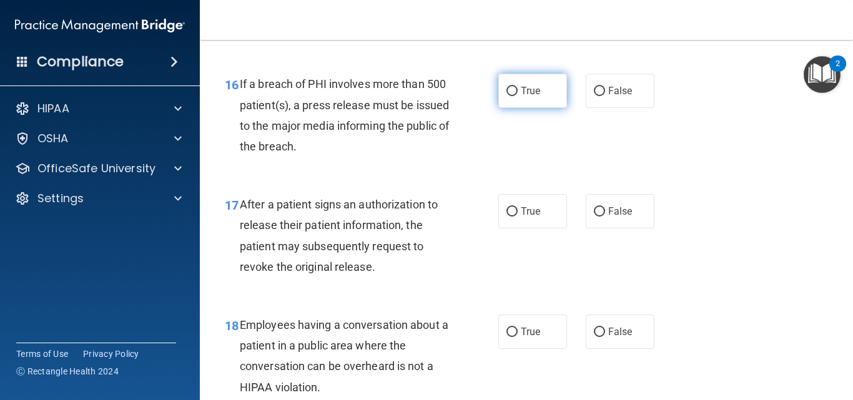
click at [542, 95] on label "True" at bounding box center [532, 91] width 69 height 34
click at [518, 95] on input "True" at bounding box center [512, 91] width 11 height 9
radio input "true"
click at [667, 150] on div "16 If a breach of PHI involves more than 500 patient(s), a press release must b…" at bounding box center [527, 118] width 622 height 121
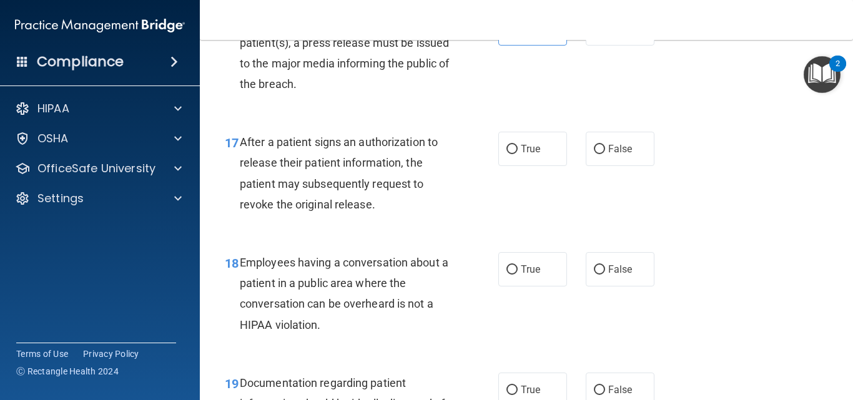
scroll to position [1936, 0]
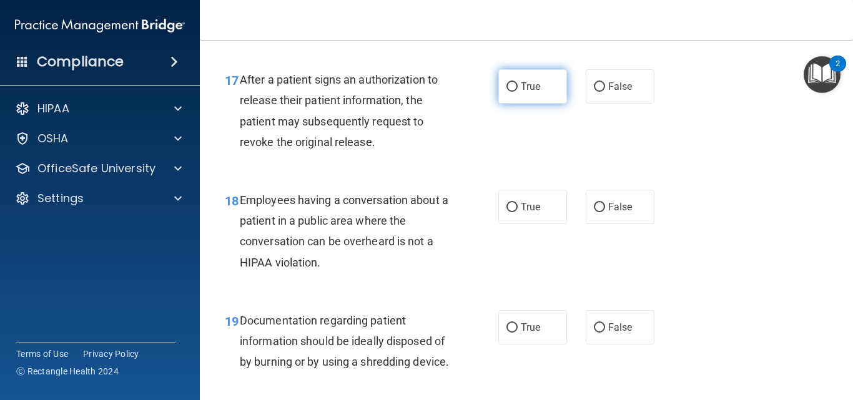
click at [522, 81] on span "True" at bounding box center [530, 87] width 19 height 12
click at [518, 82] on input "True" at bounding box center [512, 86] width 11 height 9
radio input "true"
click at [690, 143] on div "17 After a patient signs an authorization to release their patient information,…" at bounding box center [527, 114] width 622 height 121
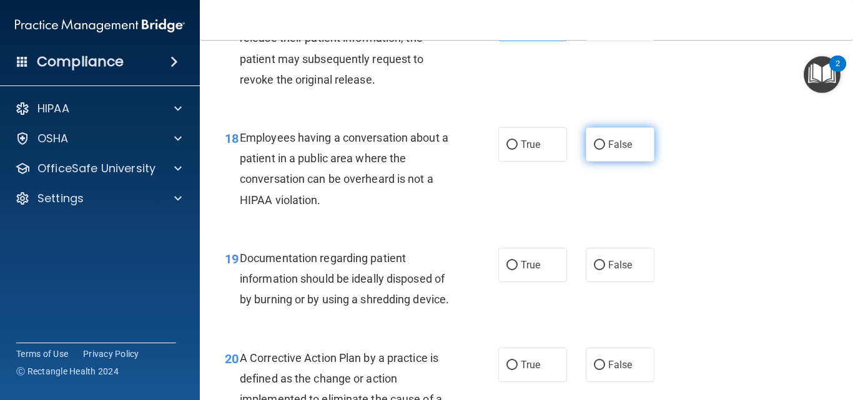
click at [596, 144] on input "False" at bounding box center [599, 145] width 11 height 9
radio input "true"
click at [702, 181] on div "18 Employees having a conversation about a patient in a public area where the c…" at bounding box center [527, 172] width 622 height 121
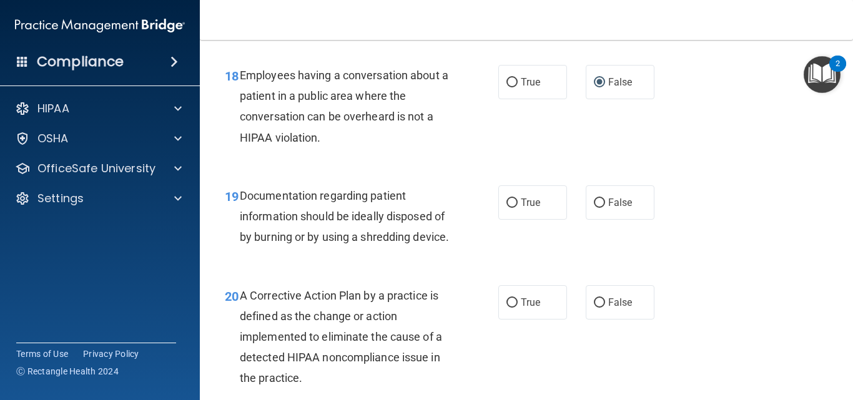
scroll to position [2124, 0]
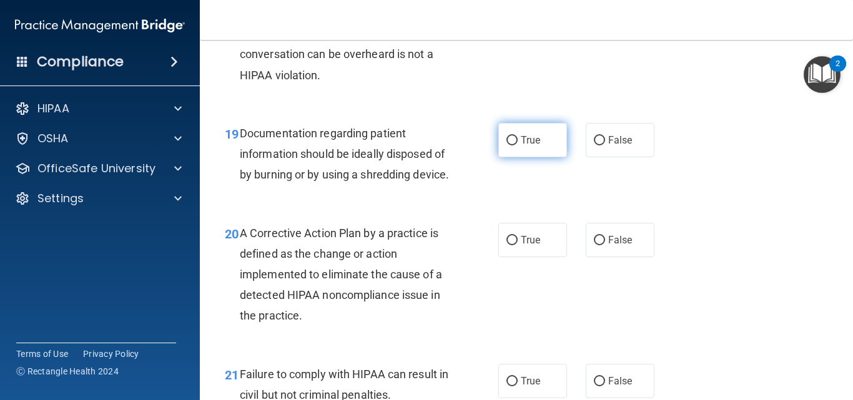
click at [513, 146] on label "True" at bounding box center [532, 140] width 69 height 34
click at [513, 146] on input "True" at bounding box center [512, 140] width 11 height 9
radio input "true"
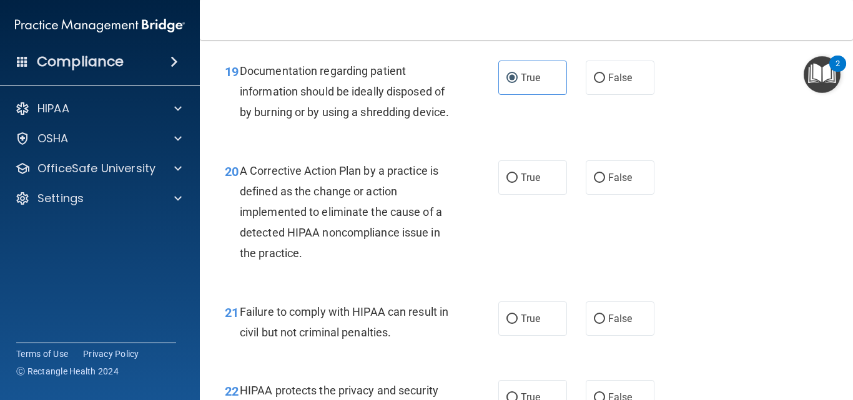
scroll to position [2249, 0]
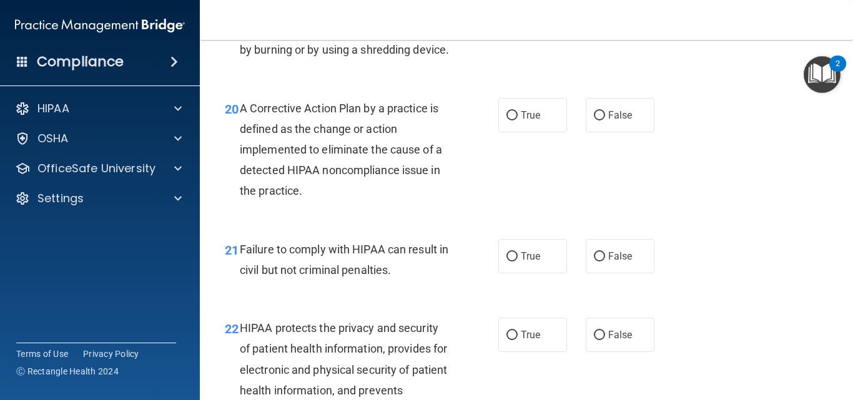
click at [734, 214] on div "20 A Corrective Action Plan by a practice is defined as the change or action im…" at bounding box center [527, 152] width 622 height 141
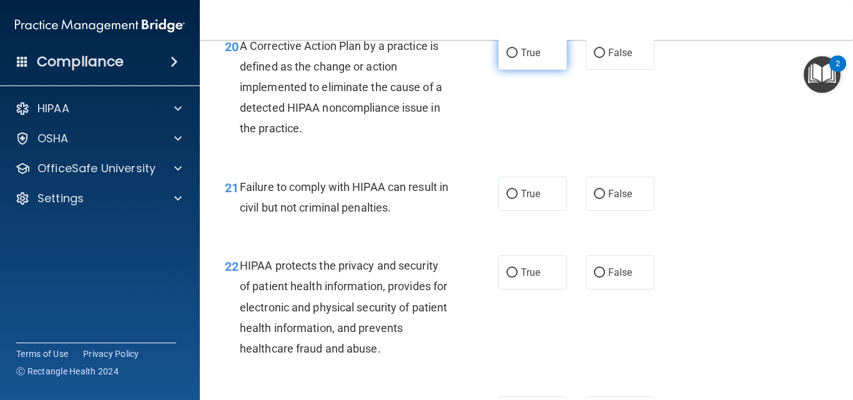
click at [541, 60] on label "True" at bounding box center [532, 53] width 69 height 34
click at [518, 58] on input "True" at bounding box center [512, 53] width 11 height 9
radio input "true"
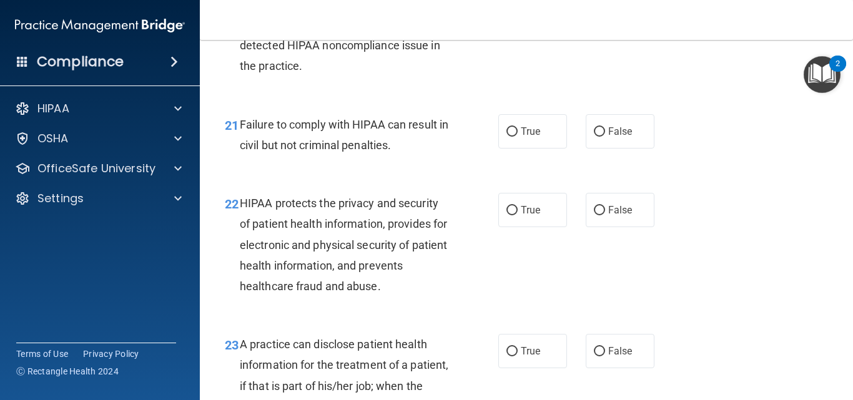
scroll to position [2436, 0]
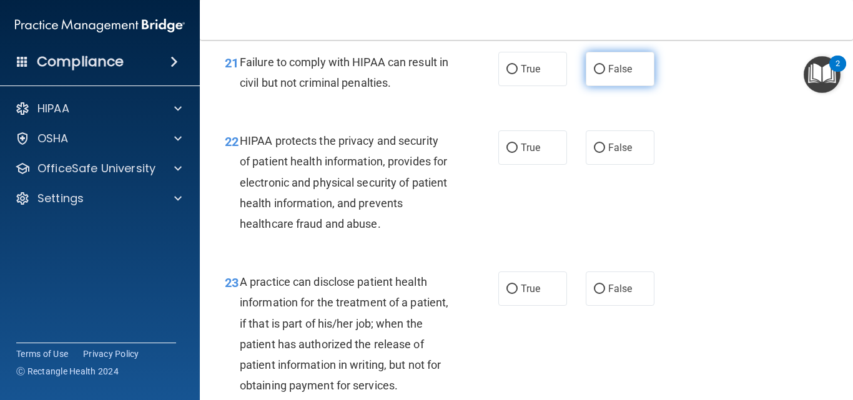
click at [594, 74] on input "False" at bounding box center [599, 69] width 11 height 9
radio input "true"
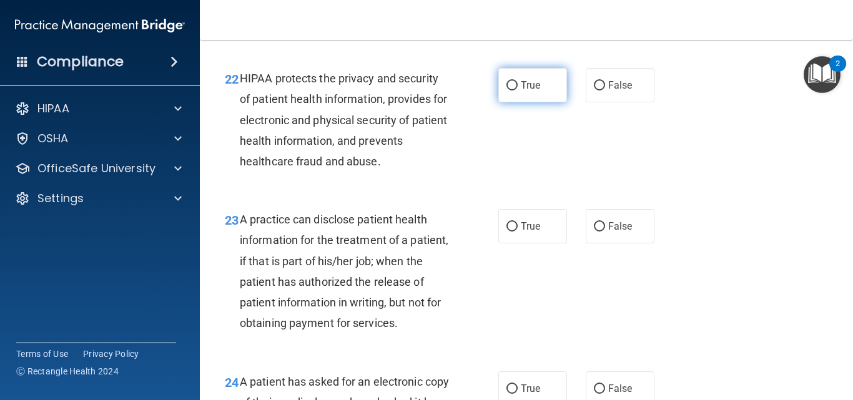
click at [528, 91] on span "True" at bounding box center [530, 85] width 19 height 12
click at [518, 91] on input "True" at bounding box center [512, 85] width 11 height 9
radio input "true"
click at [702, 147] on div "22 HIPAA protects the privacy and security of patient health information, provi…" at bounding box center [527, 122] width 622 height 141
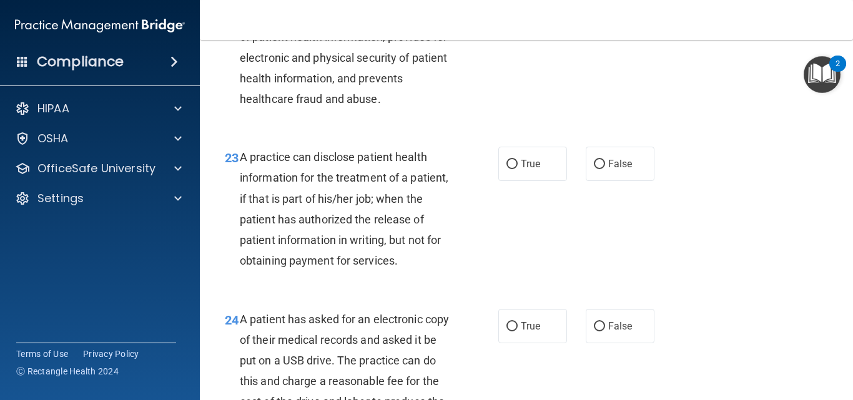
scroll to position [2624, 0]
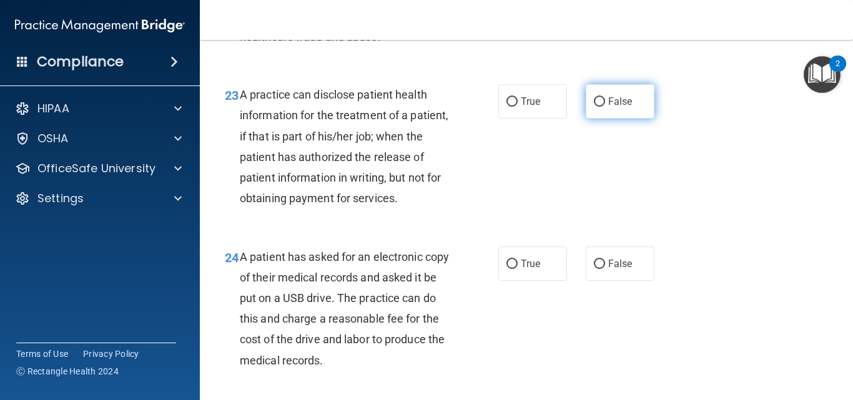
click at [632, 119] on label "False" at bounding box center [620, 101] width 69 height 34
click at [605, 107] on input "False" at bounding box center [599, 101] width 11 height 9
radio input "true"
click at [670, 202] on div "23 A practice can disclose patient health information for the treatment of a pa…" at bounding box center [527, 150] width 622 height 162
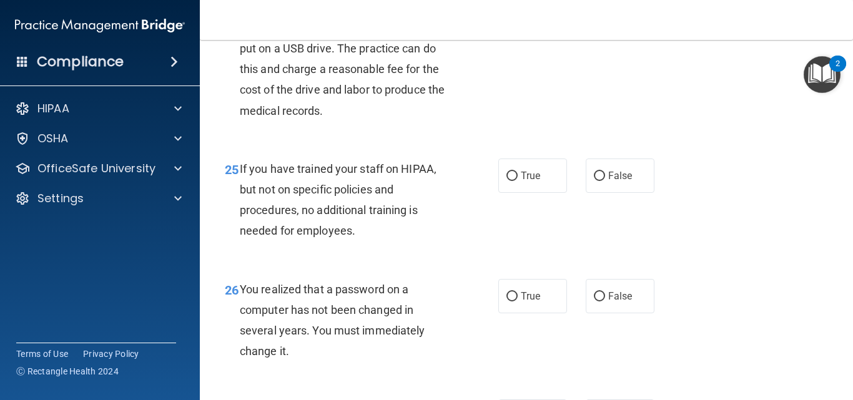
scroll to position [2811, 0]
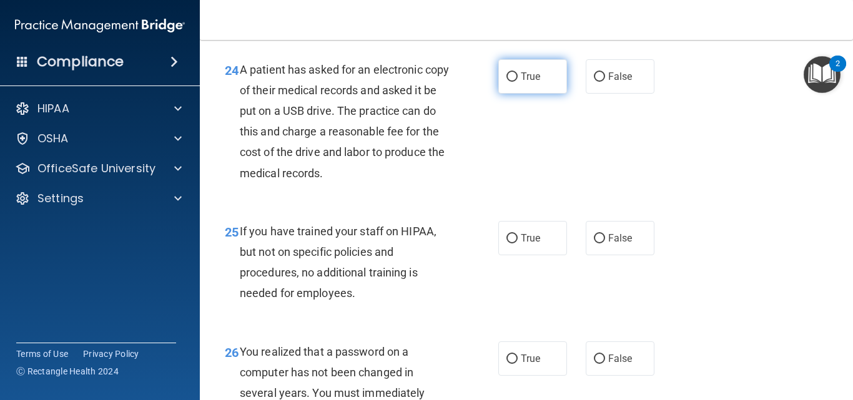
click at [533, 81] on label "True" at bounding box center [532, 76] width 69 height 34
click at [518, 81] on input "True" at bounding box center [512, 76] width 11 height 9
radio input "true"
click at [707, 165] on div "24 A patient has asked for an electronic copy of their medical records and aske…" at bounding box center [527, 125] width 622 height 162
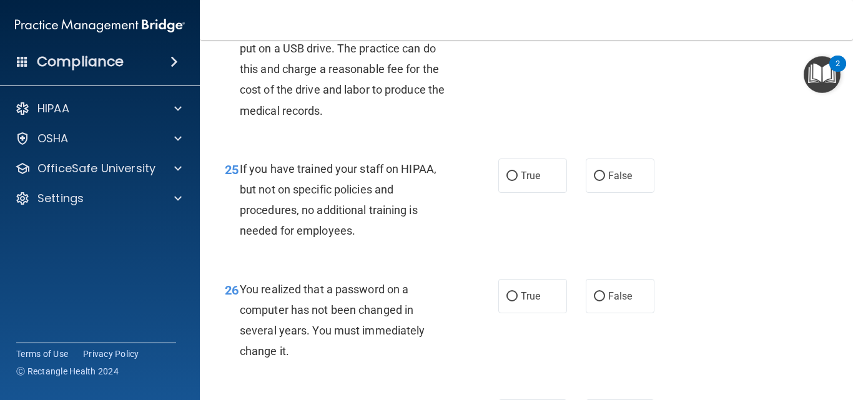
scroll to position [2936, 0]
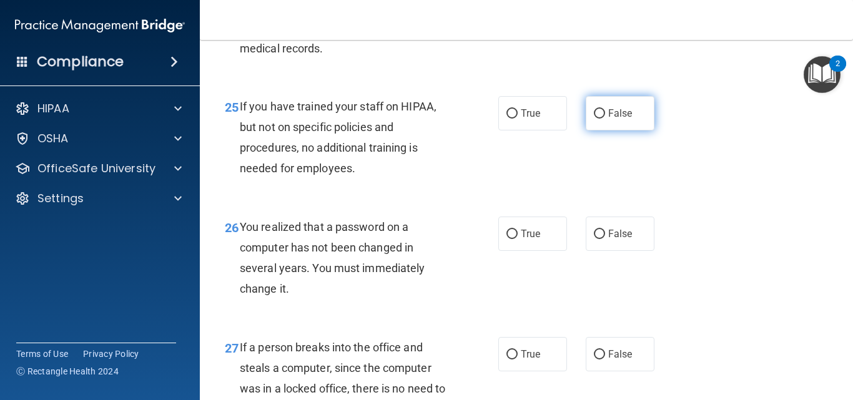
click at [595, 119] on input "False" at bounding box center [599, 113] width 11 height 9
radio input "true"
click at [692, 201] on div "25 If you have trained your staff on HIPAA, but not on specific policies and pr…" at bounding box center [527, 141] width 622 height 121
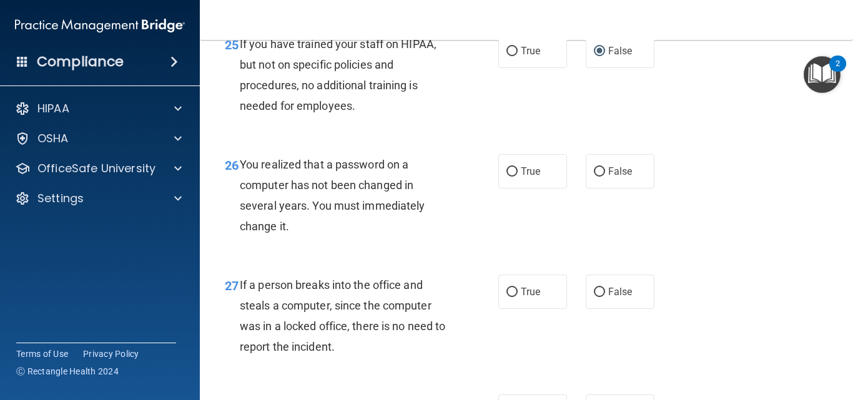
scroll to position [3061, 0]
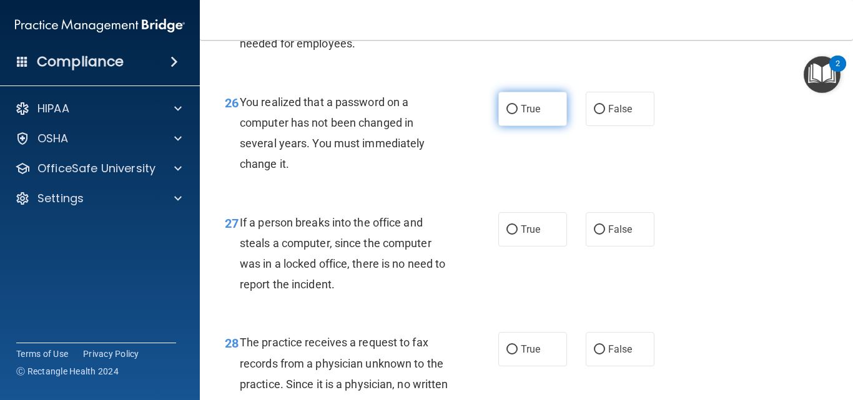
click at [546, 126] on label "True" at bounding box center [532, 109] width 69 height 34
click at [518, 114] on input "True" at bounding box center [512, 109] width 11 height 9
radio input "true"
click at [705, 151] on div "26 You realized that a password on a computer has not been changed in several y…" at bounding box center [527, 136] width 622 height 121
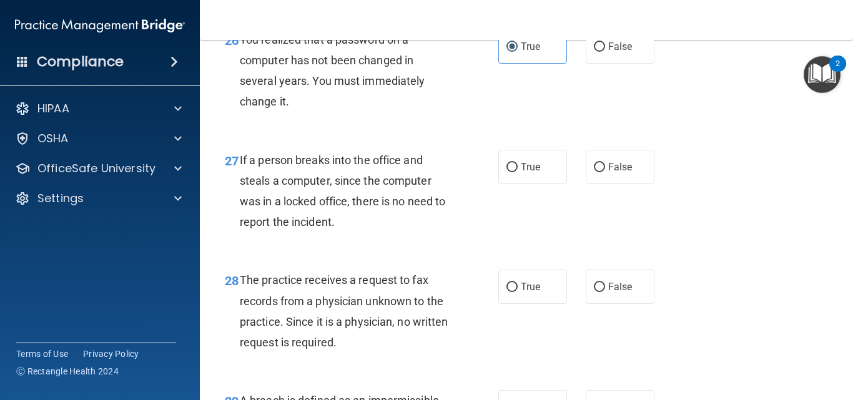
scroll to position [3186, 0]
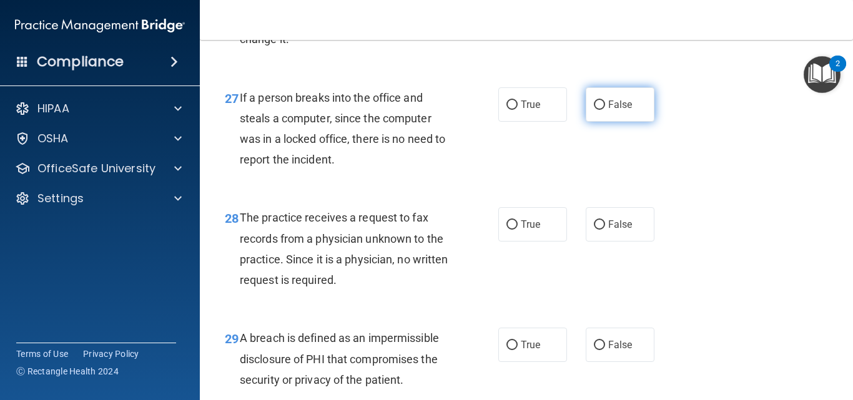
click at [613, 111] on span "False" at bounding box center [620, 105] width 24 height 12
click at [605, 110] on input "False" at bounding box center [599, 105] width 11 height 9
radio input "true"
click at [676, 189] on div "27 If a person breaks into the office and steals a computer, since the computer…" at bounding box center [527, 132] width 622 height 121
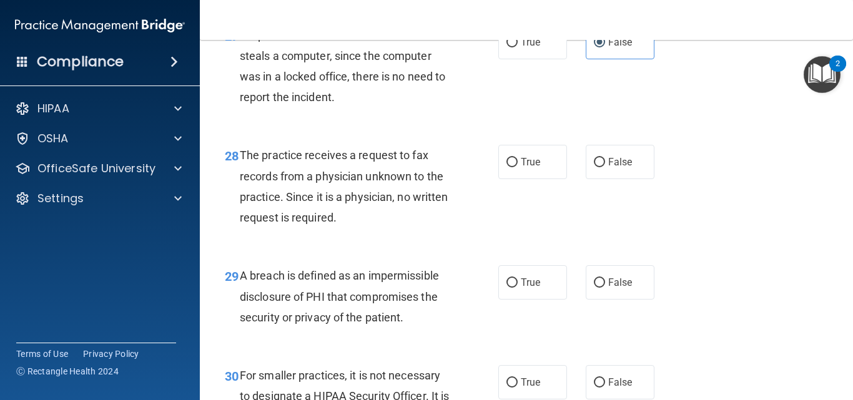
scroll to position [3311, 0]
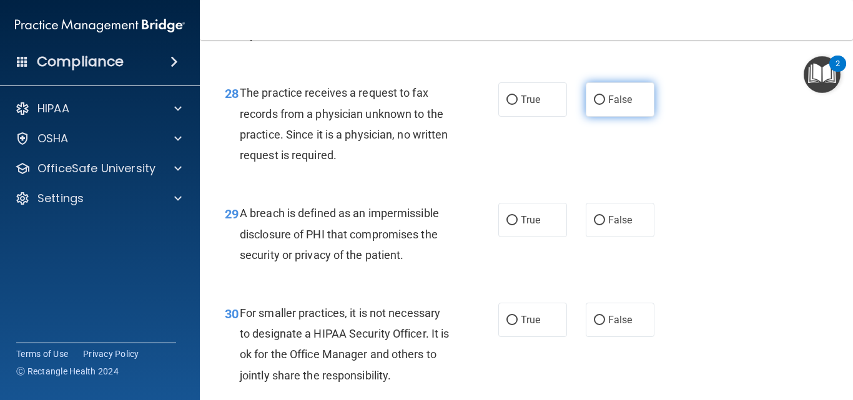
click at [626, 117] on label "False" at bounding box center [620, 99] width 69 height 34
click at [605, 105] on input "False" at bounding box center [599, 100] width 11 height 9
radio input "true"
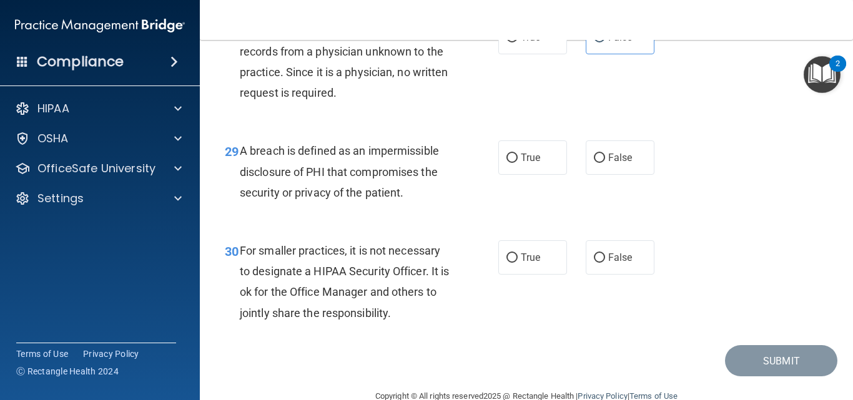
scroll to position [3421, 0]
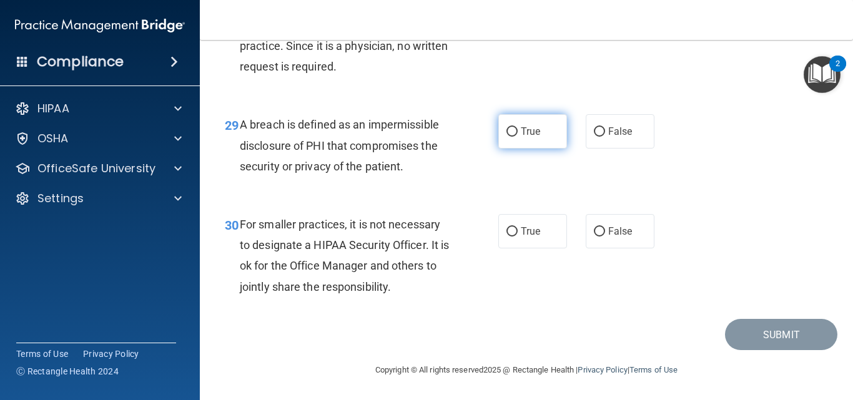
drag, startPoint x: 535, startPoint y: 137, endPoint x: 545, endPoint y: 147, distance: 14.6
click at [535, 137] on span "True" at bounding box center [530, 132] width 19 height 12
click at [518, 137] on input "True" at bounding box center [512, 131] width 11 height 9
radio input "true"
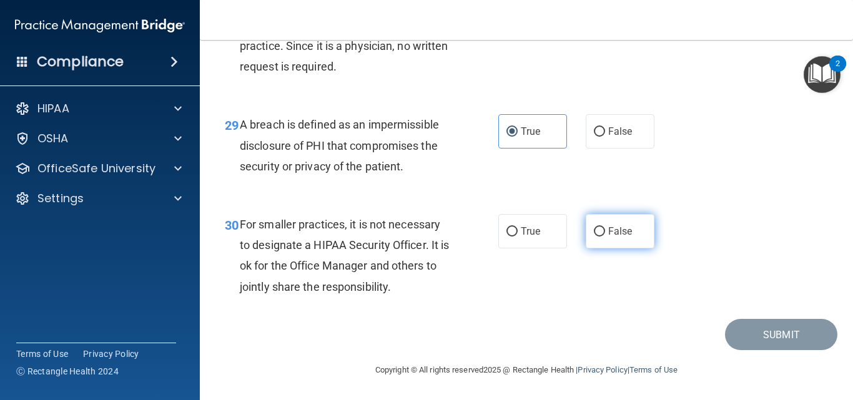
click at [617, 218] on label "False" at bounding box center [620, 231] width 69 height 34
click at [605, 227] on input "False" at bounding box center [599, 231] width 11 height 9
radio input "true"
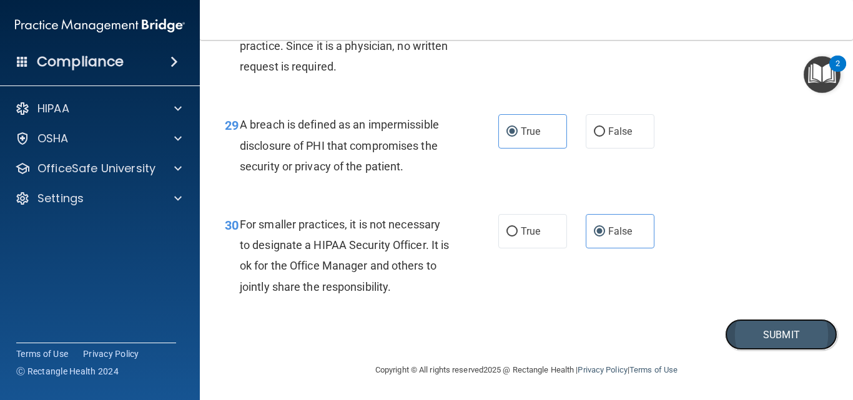
click at [736, 323] on button "Submit" at bounding box center [781, 335] width 112 height 32
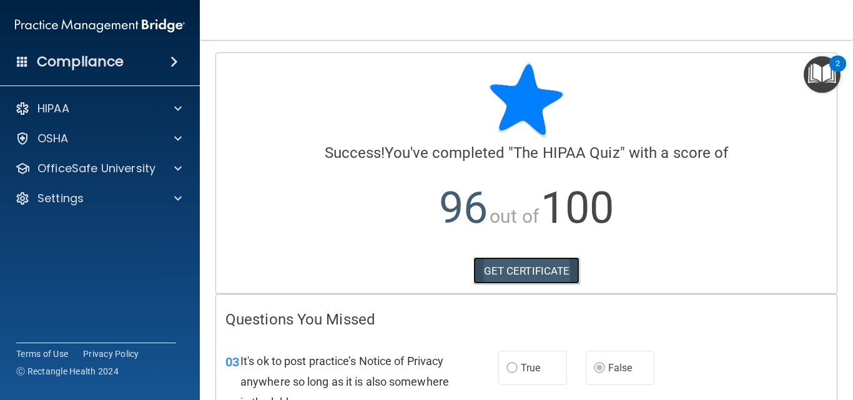
click at [549, 279] on link "GET CERTIFICATE" at bounding box center [526, 270] width 107 height 27
click at [818, 89] on img "Open Resource Center, 2 new notifications" at bounding box center [822, 74] width 37 height 37
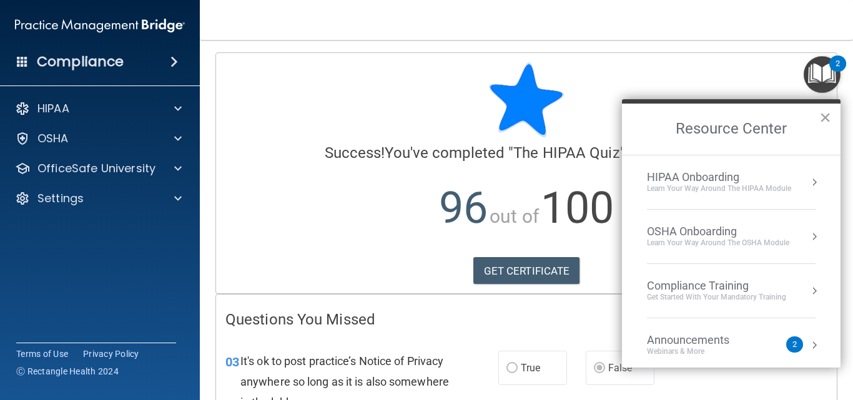
click at [706, 177] on div "HIPAA Onboarding" at bounding box center [719, 178] width 144 height 14
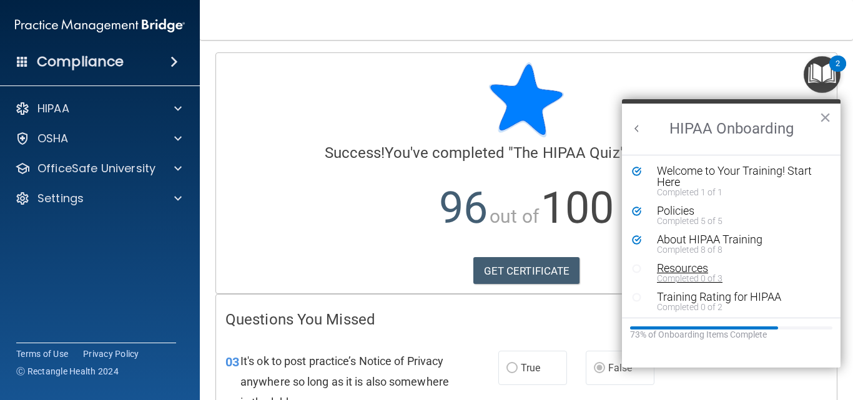
scroll to position [2, 0]
click at [670, 272] on div "Completed 0 of 3" at bounding box center [736, 276] width 158 height 9
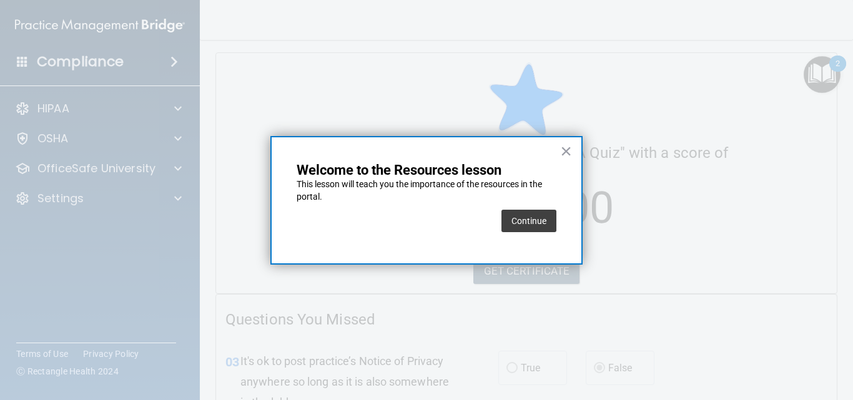
click at [547, 223] on button "Continue" at bounding box center [529, 221] width 55 height 22
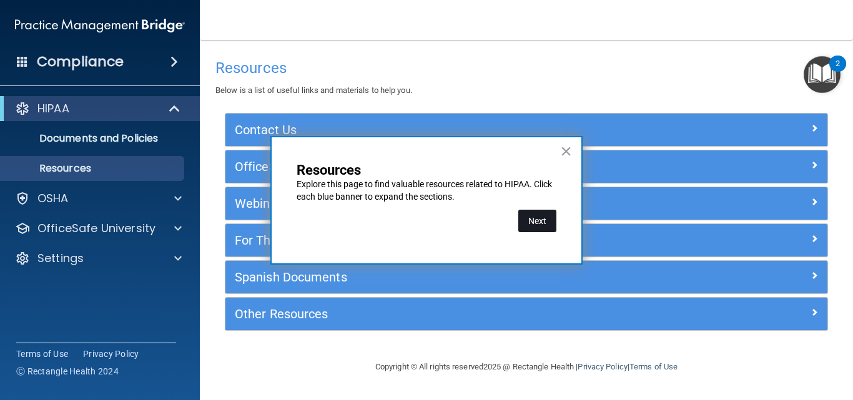
click at [545, 224] on button "Next" at bounding box center [537, 221] width 38 height 22
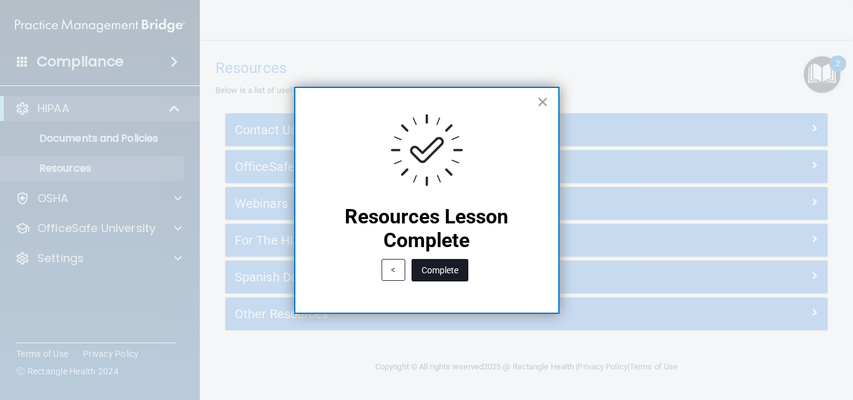
click at [443, 267] on button "Complete" at bounding box center [440, 270] width 57 height 22
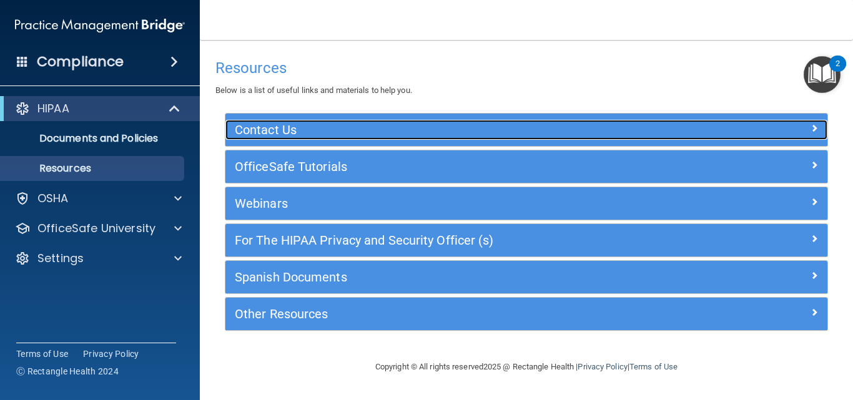
click at [480, 136] on h5 "Contact Us" at bounding box center [451, 130] width 433 height 14
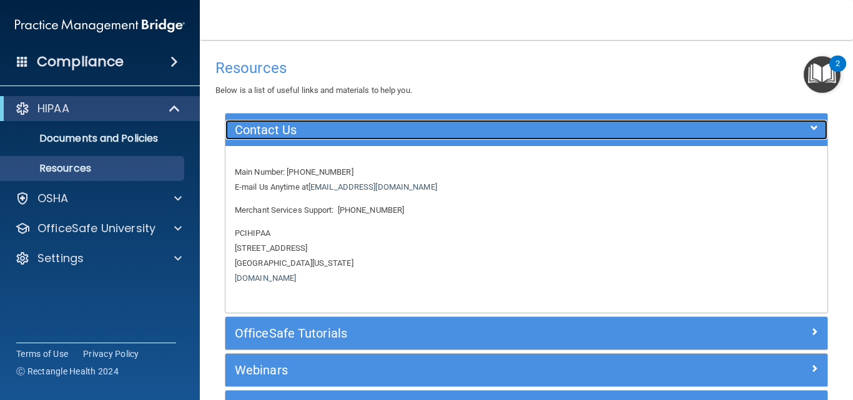
click at [483, 136] on h5 "Contact Us" at bounding box center [451, 130] width 433 height 14
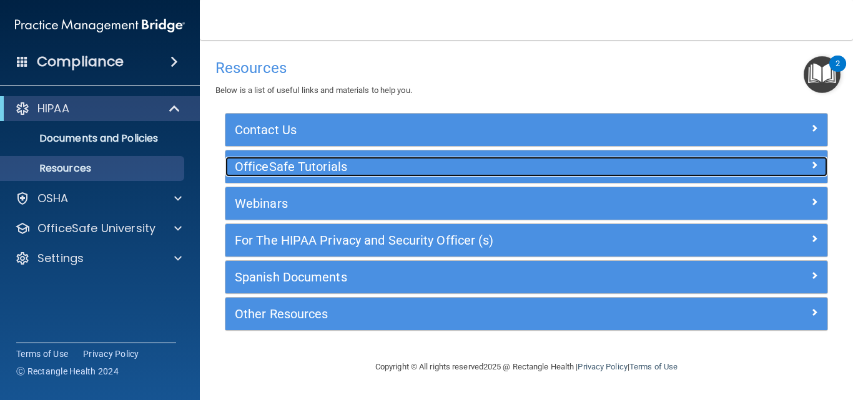
click at [485, 159] on div "OfficeSafe Tutorials" at bounding box center [452, 167] width 452 height 20
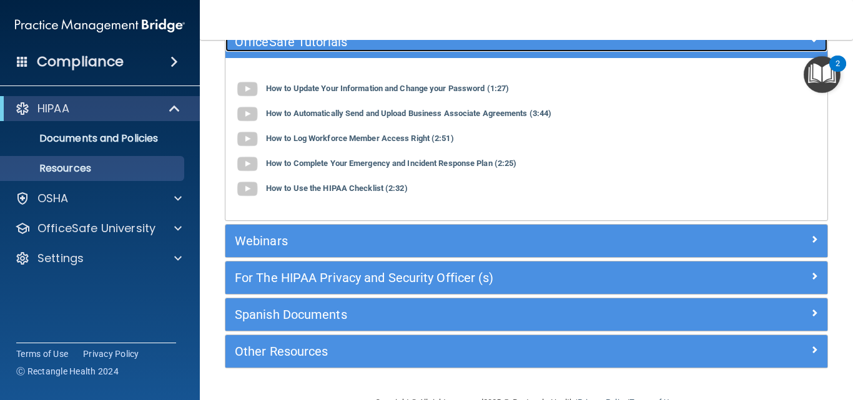
scroll to position [157, 0]
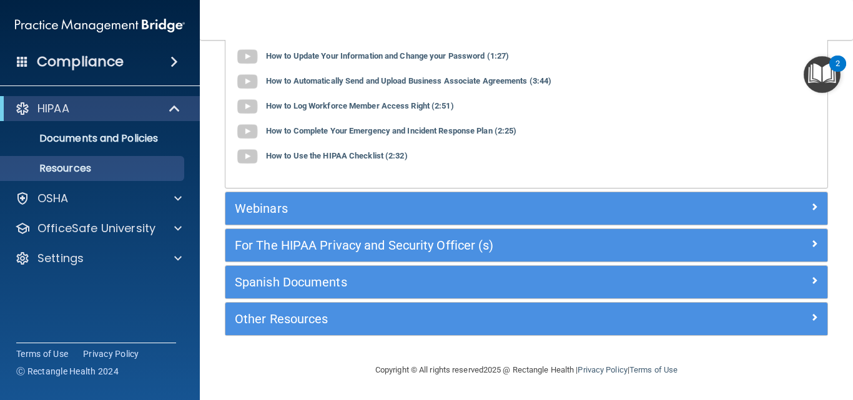
click at [816, 66] on img "Open Resource Center, 2 new notifications" at bounding box center [822, 74] width 37 height 37
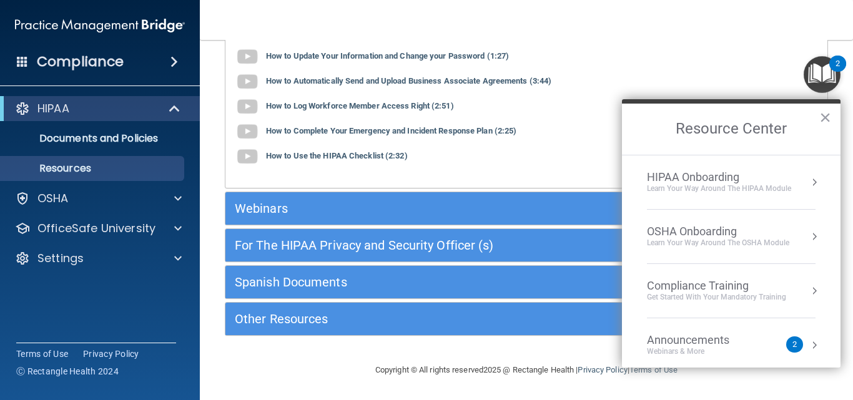
click at [667, 182] on div "HIPAA Onboarding" at bounding box center [719, 178] width 144 height 14
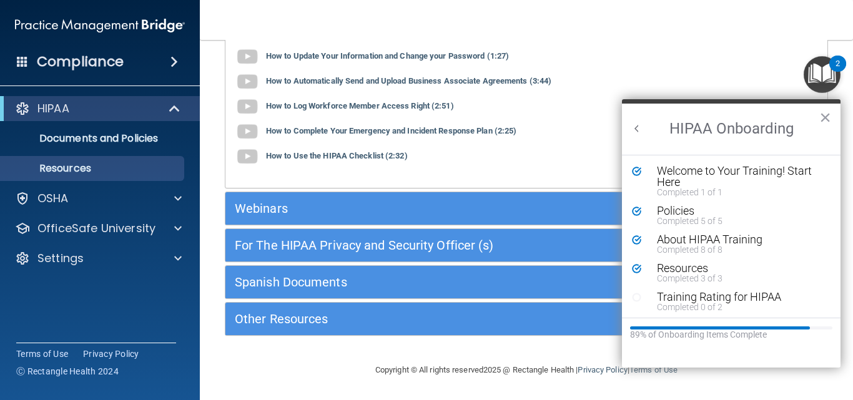
scroll to position [2, 0]
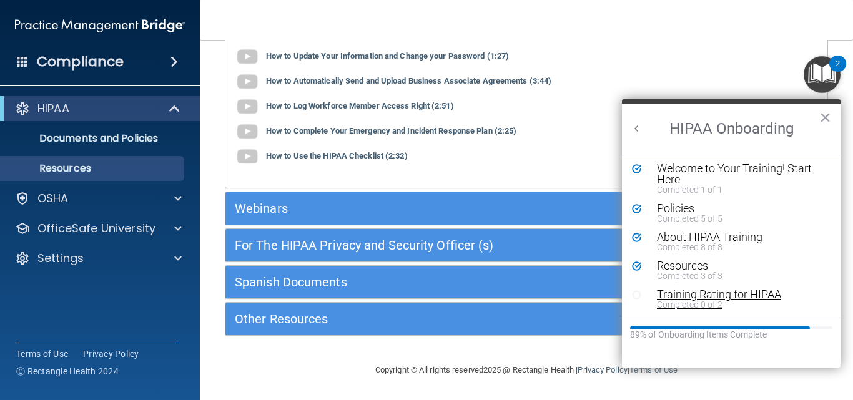
click at [688, 300] on div "Completed 0 of 2" at bounding box center [736, 304] width 158 height 9
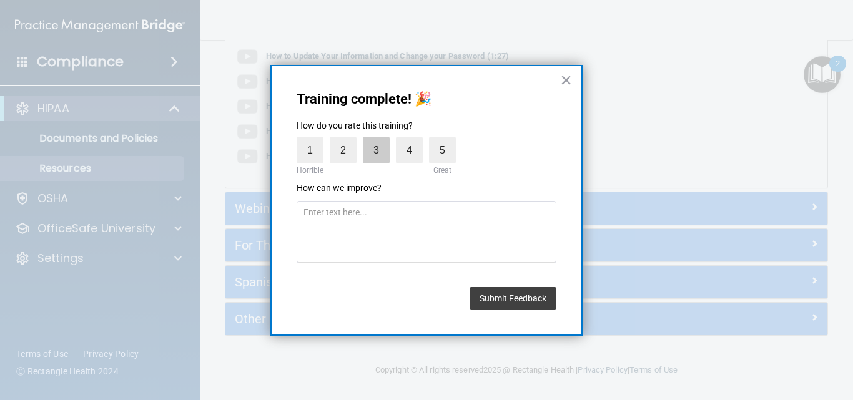
click at [384, 156] on label "3" at bounding box center [376, 150] width 27 height 27
click at [347, 140] on input "3" at bounding box center [347, 140] width 0 height 0
drag, startPoint x: 508, startPoint y: 164, endPoint x: 515, endPoint y: 164, distance: 6.9
click at [513, 164] on div "1 Horrible 2 3 4 5 Great" at bounding box center [427, 157] width 260 height 51
click at [496, 302] on button "Submit Feedback" at bounding box center [513, 298] width 87 height 22
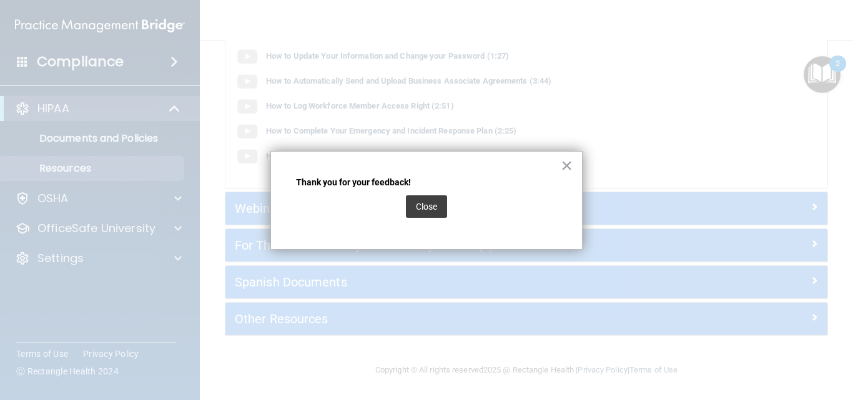
click at [417, 208] on button "Close" at bounding box center [426, 207] width 41 height 22
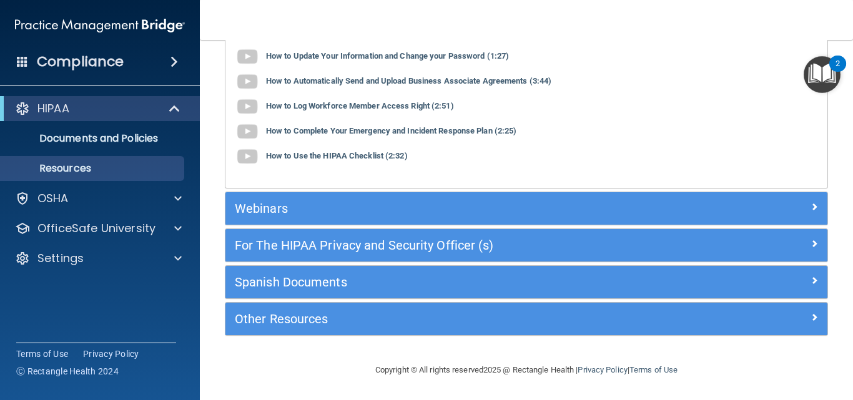
click at [685, 94] on div "How to Log Workforce Member Access Right (2:51)" at bounding box center [526, 106] width 583 height 25
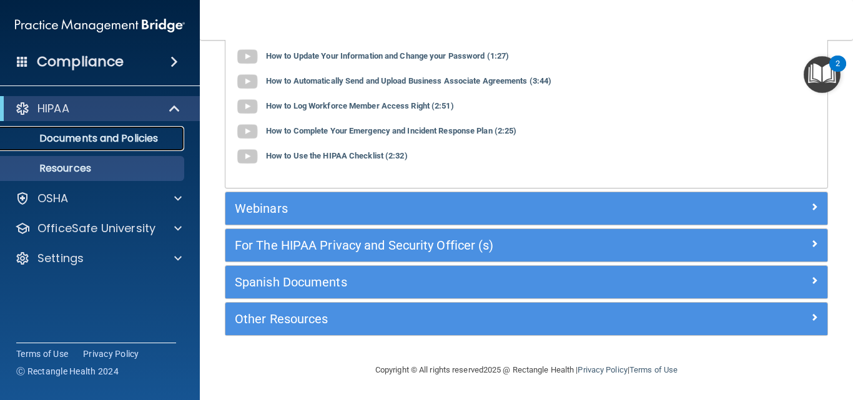
click at [99, 137] on p "Documents and Policies" at bounding box center [93, 138] width 171 height 12
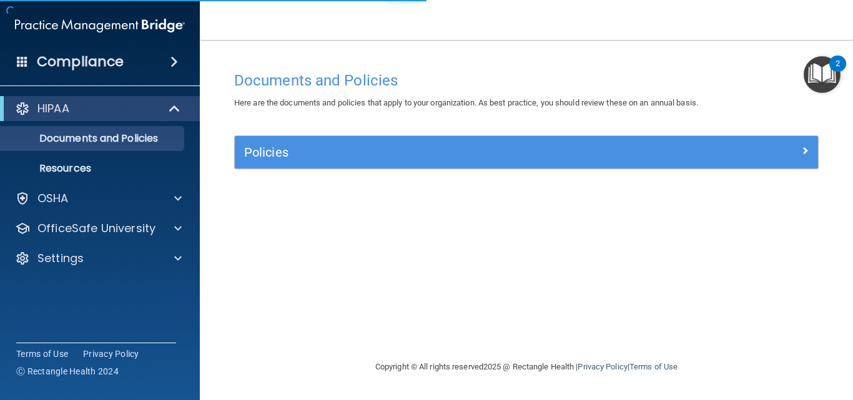
click at [816, 77] on img "Open Resource Center, 2 new notifications" at bounding box center [822, 74] width 37 height 37
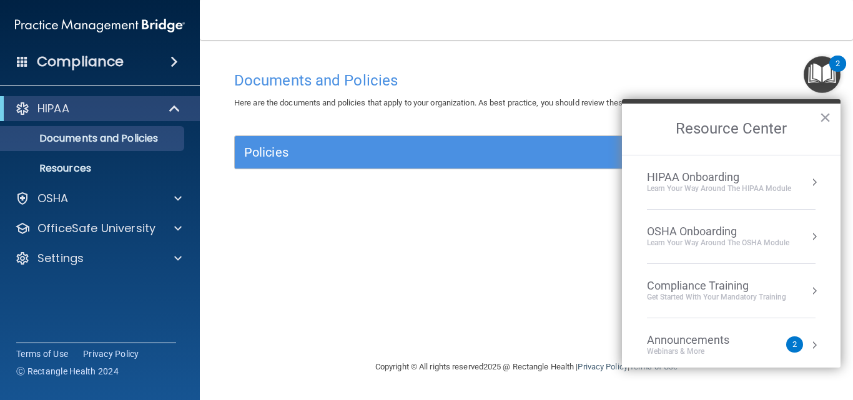
scroll to position [70, 0]
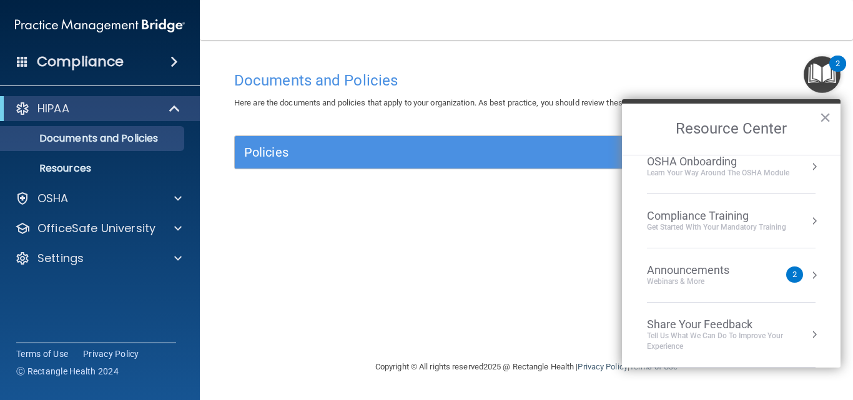
click at [793, 275] on div "2" at bounding box center [795, 275] width 4 height 0
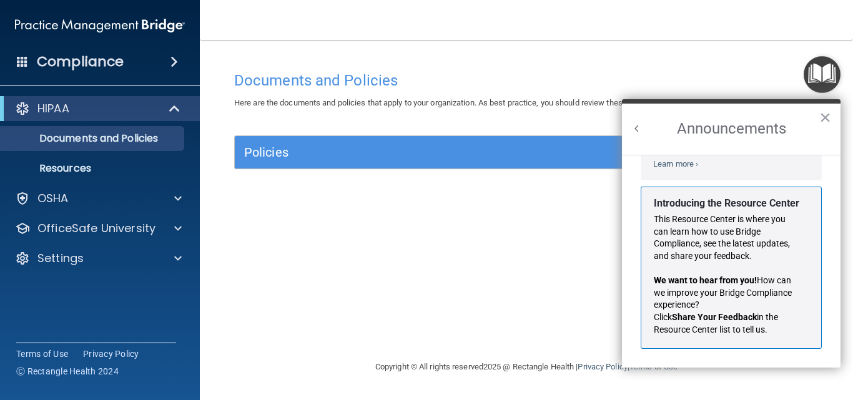
scroll to position [0, 0]
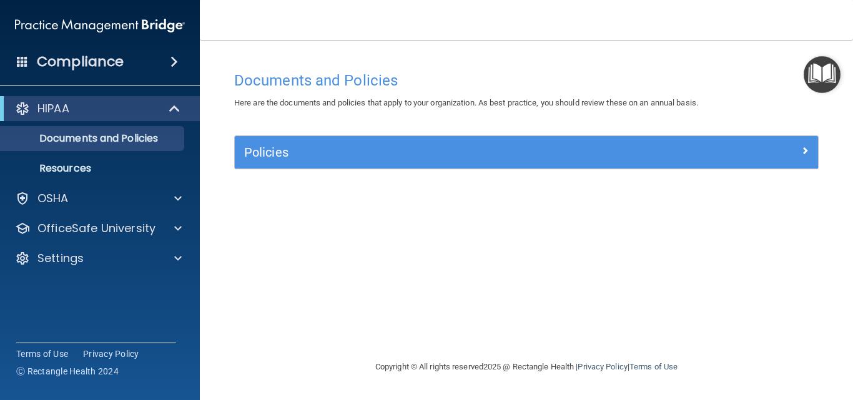
click at [817, 83] on img "Open Resource Center" at bounding box center [822, 74] width 37 height 37
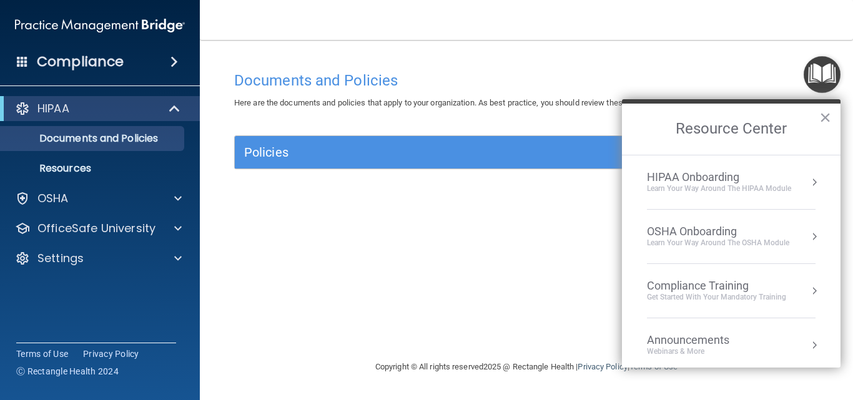
click at [808, 181] on button "Resource Center" at bounding box center [814, 182] width 12 height 12
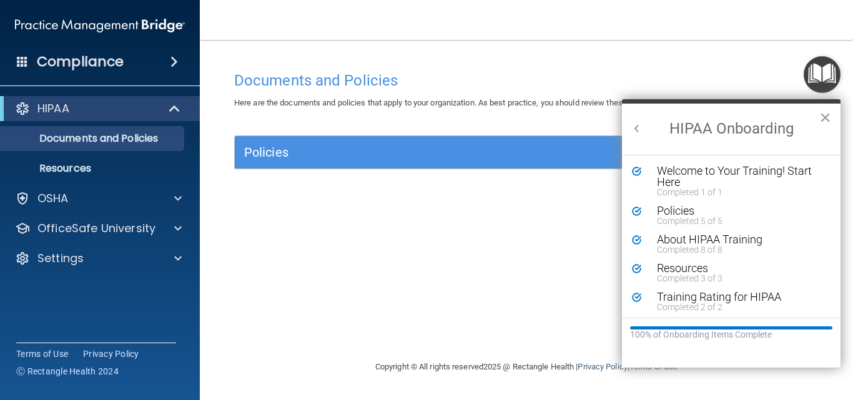
scroll to position [2, 0]
click at [635, 129] on button "Back to Resource Center Home" at bounding box center [637, 128] width 12 height 12
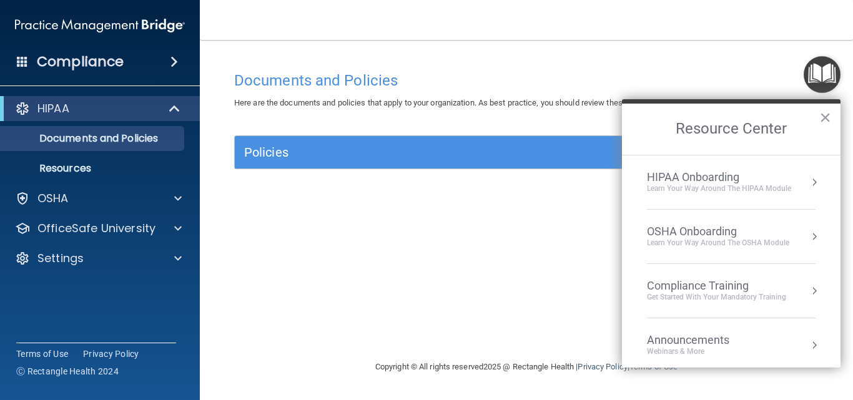
scroll to position [0, 0]
click at [670, 229] on div "OSHA Onboarding" at bounding box center [718, 232] width 142 height 14
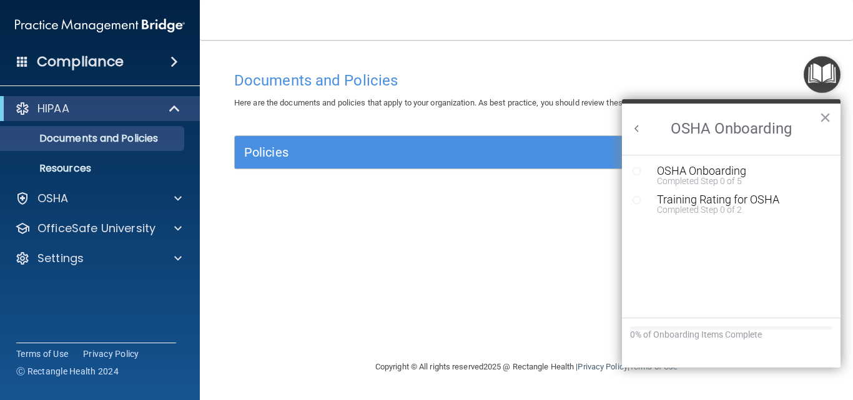
click at [703, 241] on ol "OSHA Onboarding Completed Step 0 of 5 Training Rating for OSHA Completed Step 0…" at bounding box center [731, 236] width 219 height 163
click at [637, 126] on button "Back to Resource Center Home" at bounding box center [637, 128] width 12 height 12
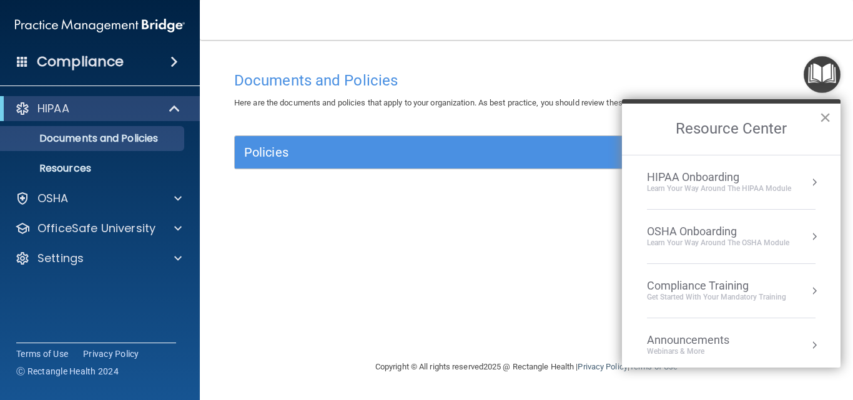
click at [830, 117] on button "×" at bounding box center [826, 117] width 12 height 20
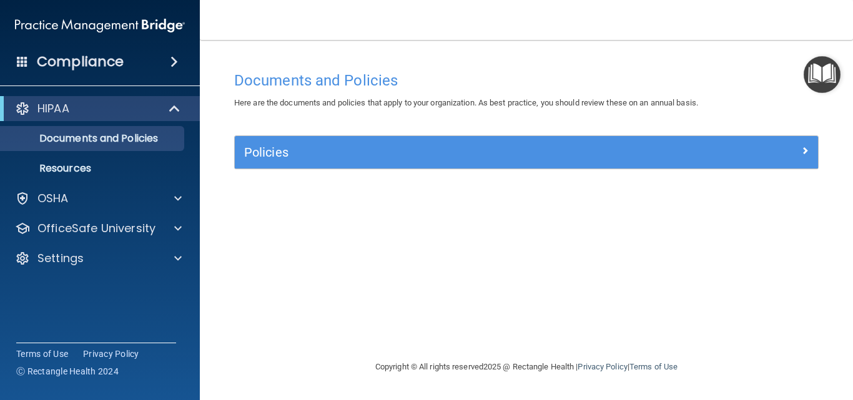
click at [597, 51] on main "Documents and Policies Here are the documents and policies that apply to your o…" at bounding box center [526, 220] width 653 height 360
